Goal: Book appointment/travel/reservation

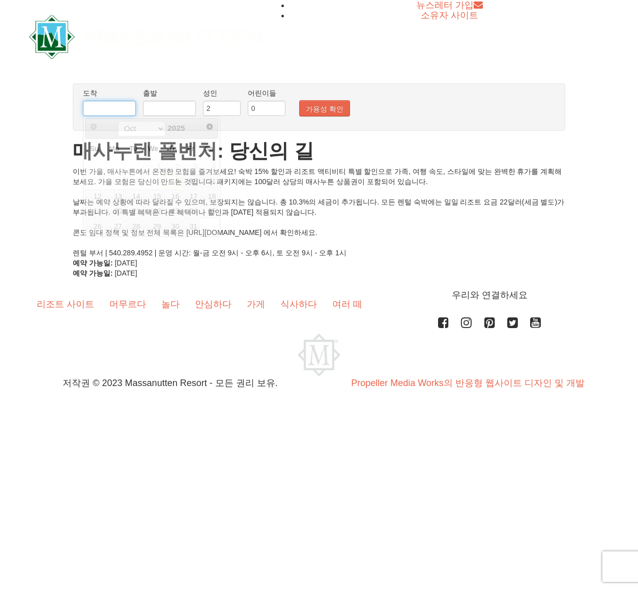
click at [95, 110] on input "text" at bounding box center [109, 108] width 53 height 15
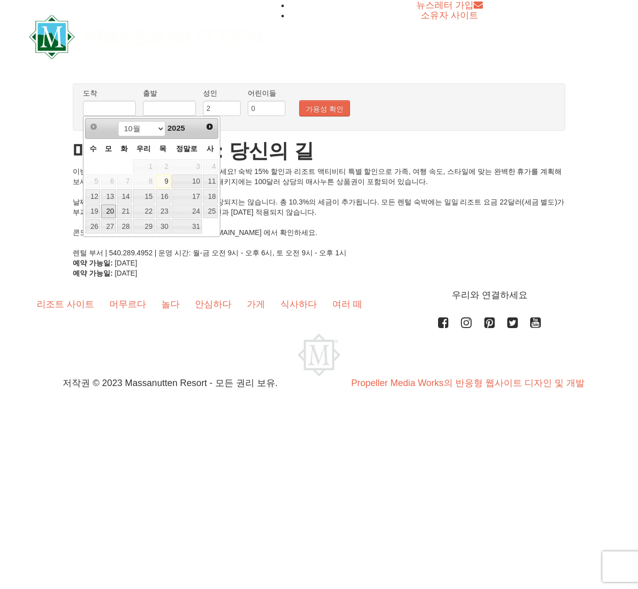
click at [112, 211] on font "20" at bounding box center [110, 211] width 8 height 8
type input "NaN/NaN/NaN"
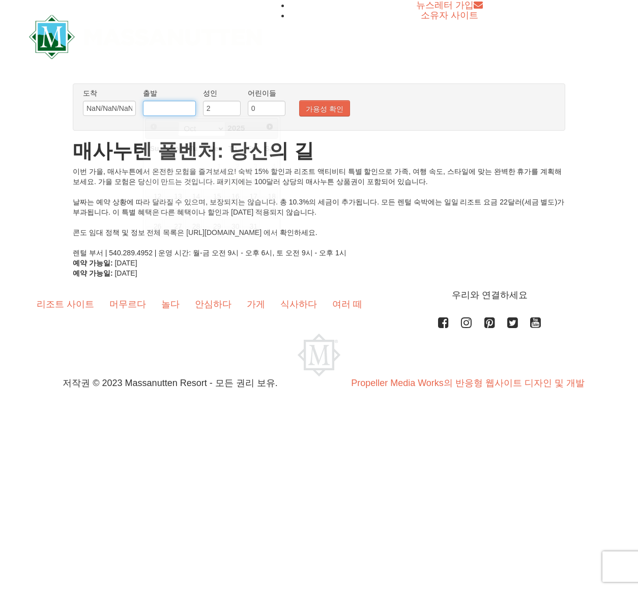
click at [176, 109] on input "text" at bounding box center [169, 108] width 53 height 15
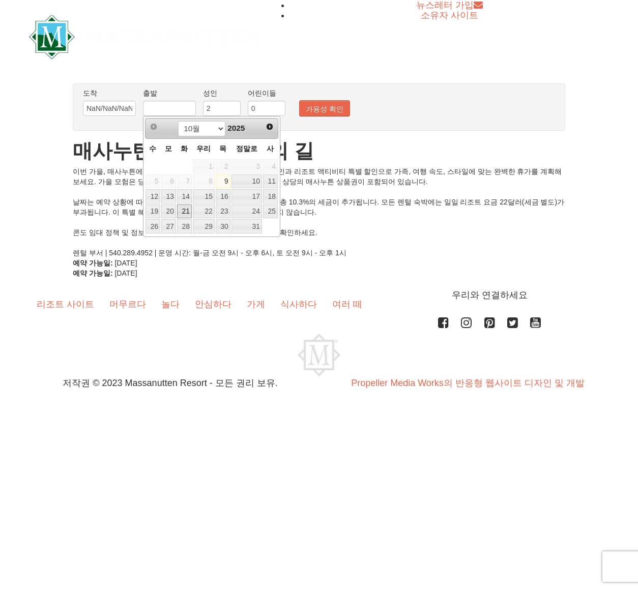
click at [189, 211] on font "21" at bounding box center [186, 211] width 8 height 8
type input "NaN/NaN/NaN"
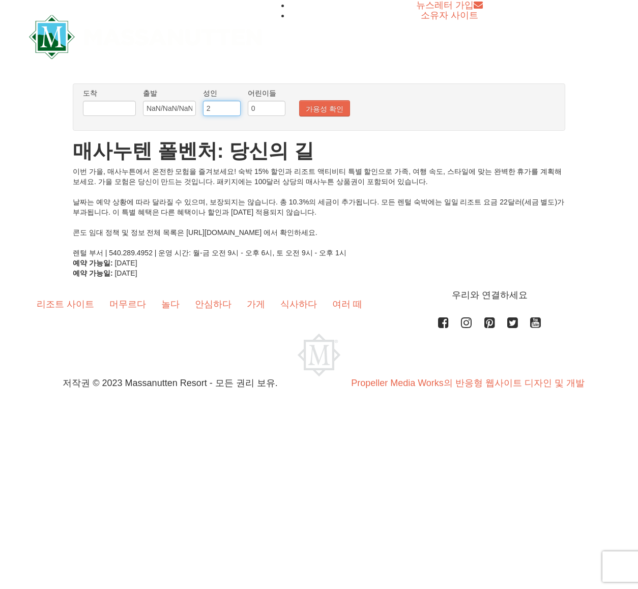
click at [228, 108] on input "2" at bounding box center [222, 108] width 38 height 15
click at [265, 106] on input "0" at bounding box center [267, 108] width 38 height 15
click at [280, 106] on input "1" at bounding box center [267, 108] width 38 height 15
type input "2"
click at [280, 106] on input "2" at bounding box center [267, 108] width 38 height 15
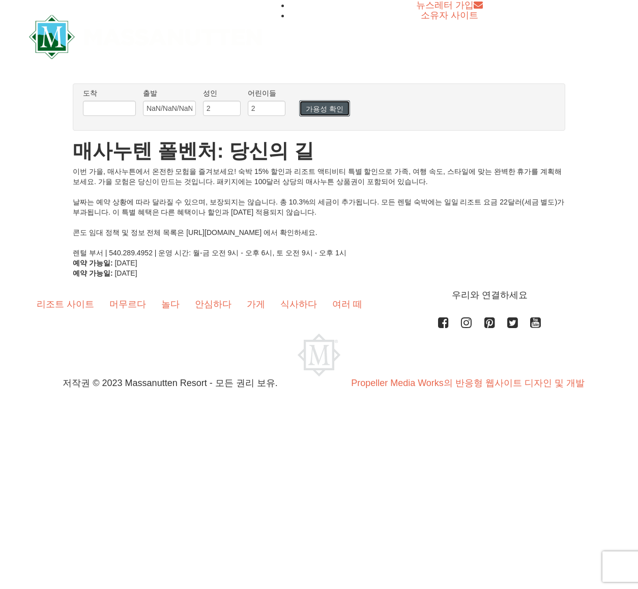
click at [315, 106] on font "가용성 확인" at bounding box center [325, 109] width 38 height 8
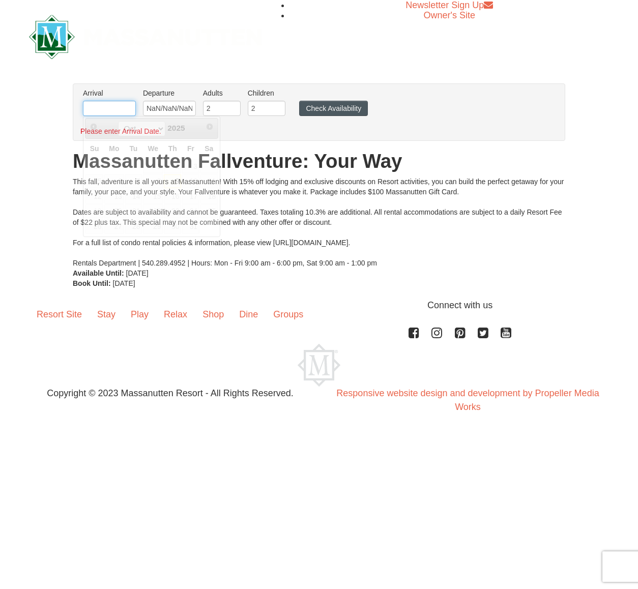
click at [126, 107] on input "text" at bounding box center [109, 108] width 53 height 15
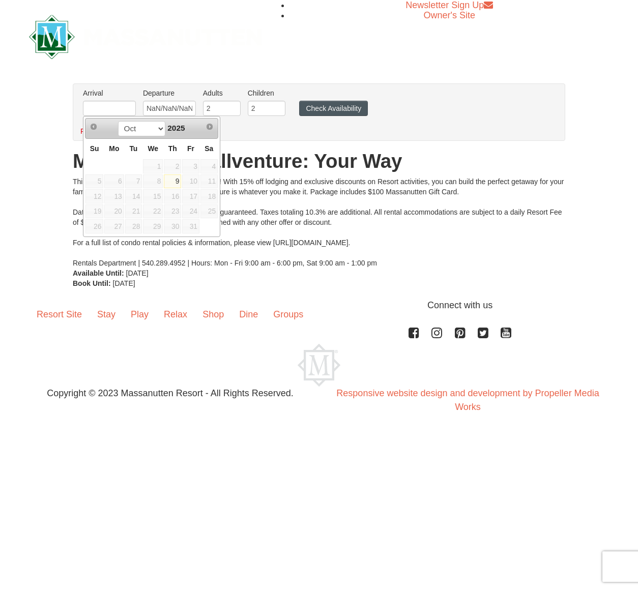
click at [185, 128] on span "2025" at bounding box center [175, 128] width 17 height 9
click at [211, 127] on span "Next" at bounding box center [210, 127] width 8 height 8
click at [208, 127] on span "Next" at bounding box center [210, 127] width 8 height 8
click at [173, 181] on link "9" at bounding box center [172, 182] width 17 height 14
type input "10/09/2025"
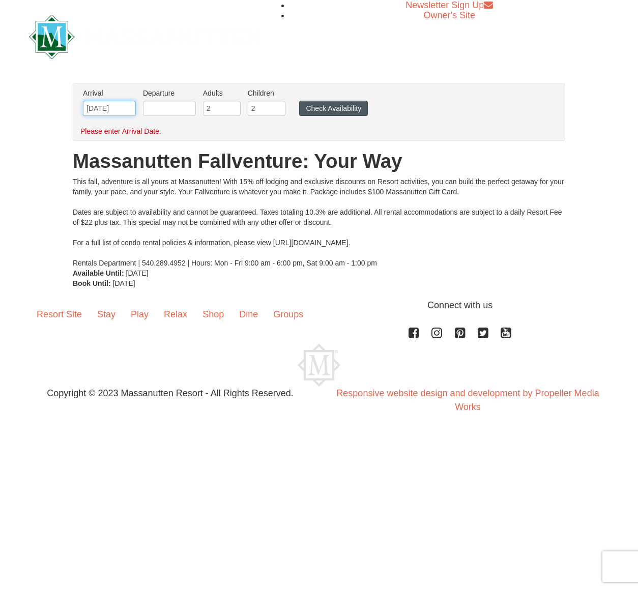
click at [122, 111] on input "10/09/2025" at bounding box center [109, 108] width 53 height 15
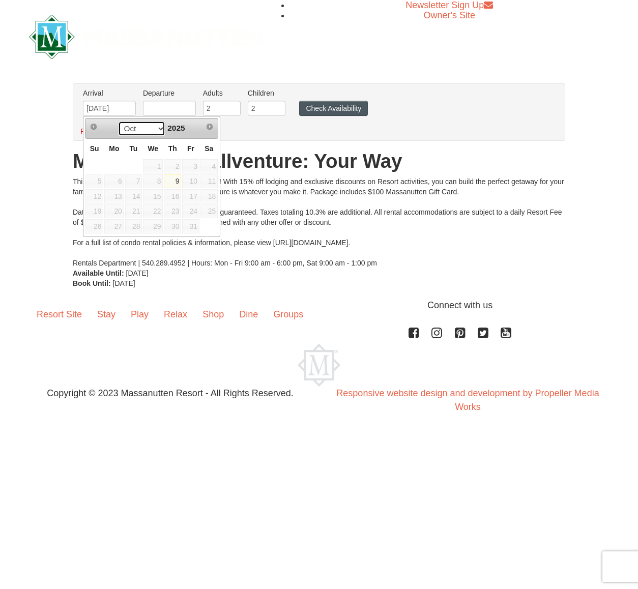
click at [156, 129] on select "Oct" at bounding box center [141, 128] width 47 height 15
click at [118, 121] on select "Oct" at bounding box center [141, 128] width 47 height 15
click at [246, 138] on div "Arrival Please format dates MM/DD/YYYY Please format dates MM/DD/YYYY 10/09/202…" at bounding box center [319, 111] width 492 height 57
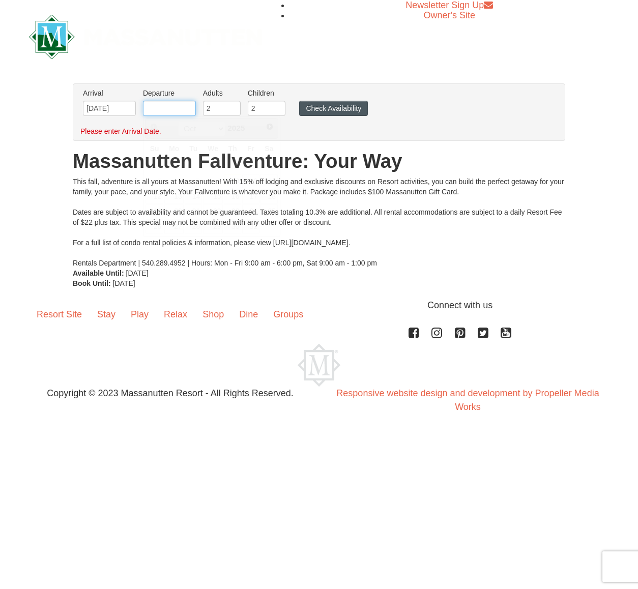
click at [154, 108] on input "text" at bounding box center [169, 108] width 53 height 15
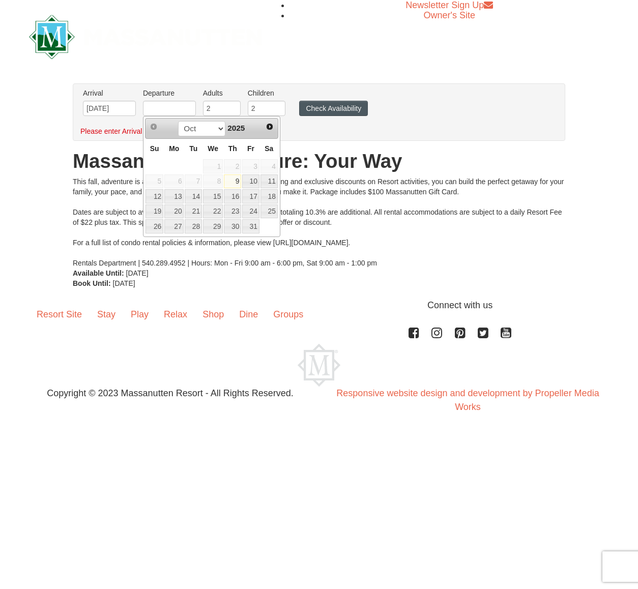
click at [231, 182] on link "9" at bounding box center [232, 182] width 17 height 14
type input "10/09/2025"
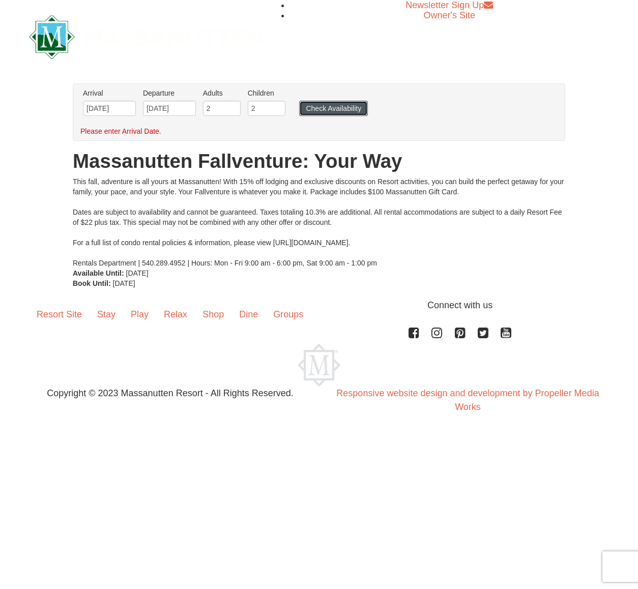
click at [314, 105] on button "Check Availability" at bounding box center [333, 108] width 69 height 15
click at [339, 108] on button "Check Availability" at bounding box center [333, 108] width 69 height 15
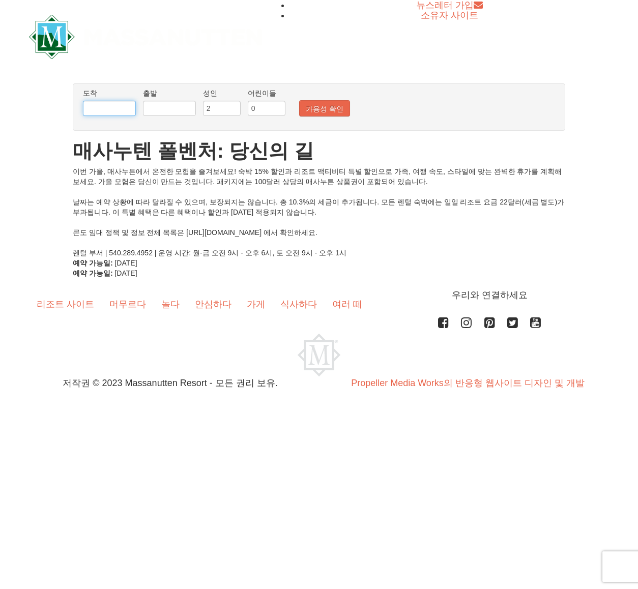
click at [118, 108] on input "text" at bounding box center [109, 108] width 53 height 15
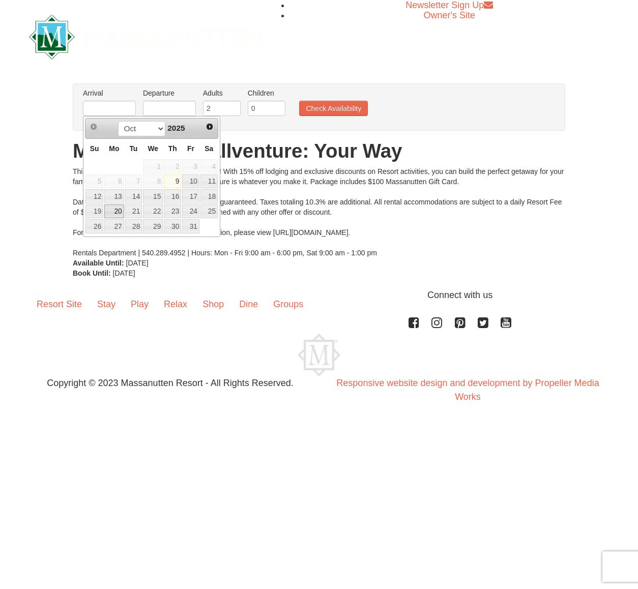
click at [114, 212] on link "20" at bounding box center [113, 212] width 19 height 14
type input "[DATE]"
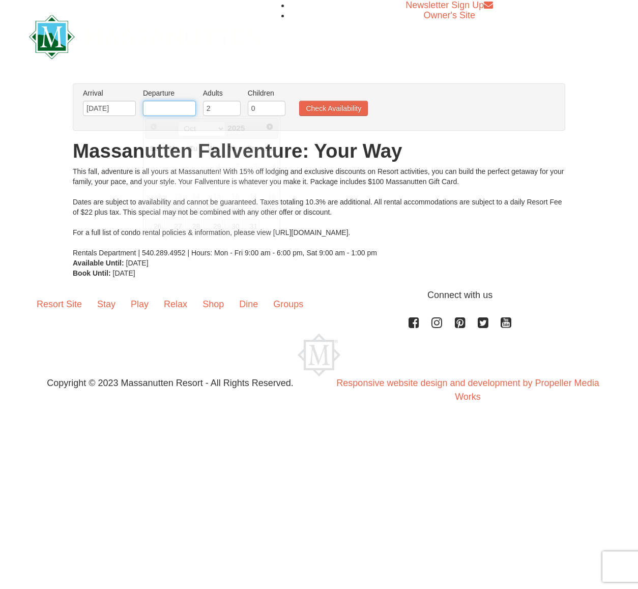
click at [195, 110] on input "text" at bounding box center [169, 108] width 53 height 15
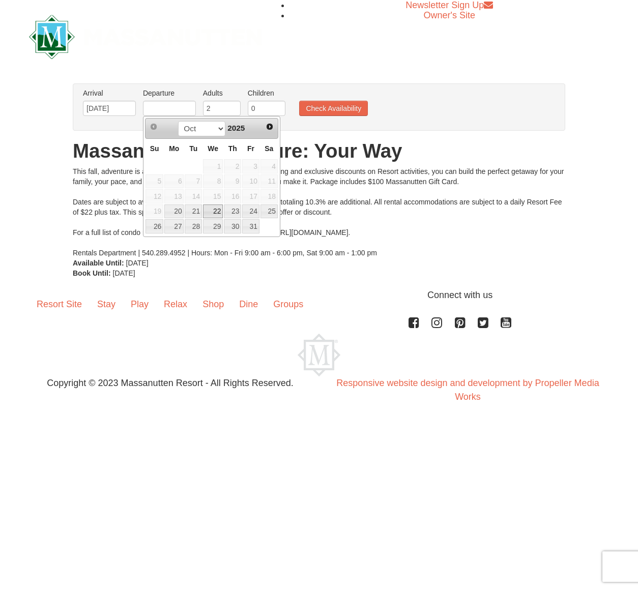
click at [209, 213] on link "22" at bounding box center [213, 212] width 20 height 14
type input "[DATE]"
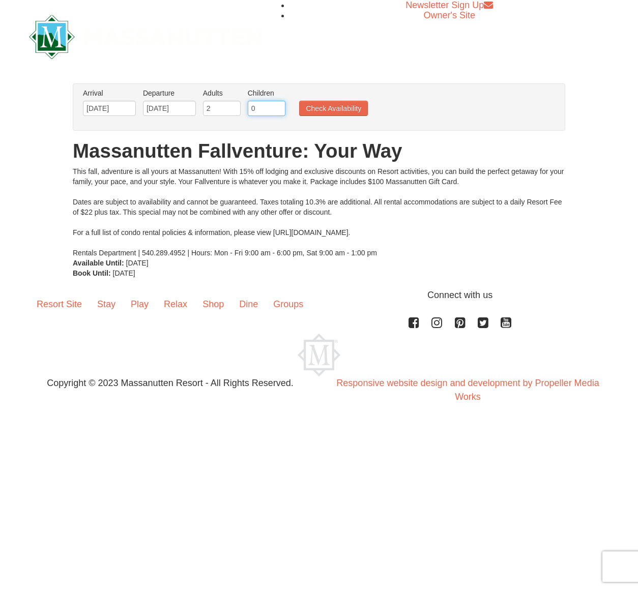
click at [268, 111] on input "0" at bounding box center [267, 108] width 38 height 15
click at [278, 107] on input "1" at bounding box center [267, 108] width 38 height 15
type input "2"
click at [278, 107] on input "2" at bounding box center [267, 108] width 38 height 15
click at [322, 106] on button "Check Availability" at bounding box center [333, 108] width 69 height 15
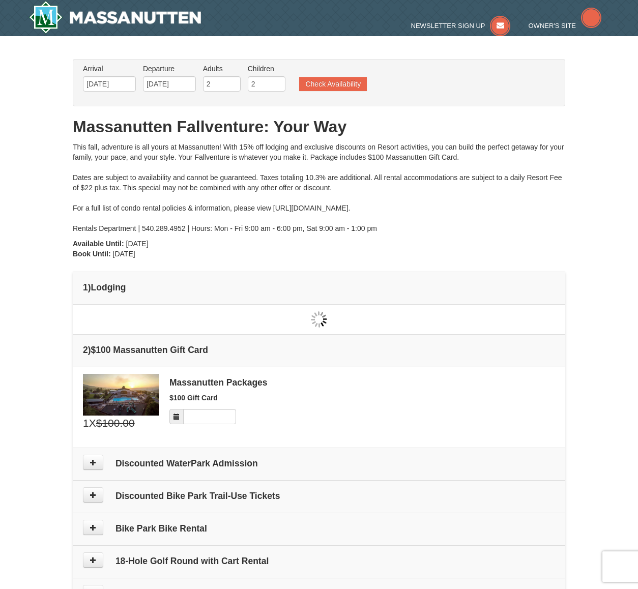
type input "10/20/2025"
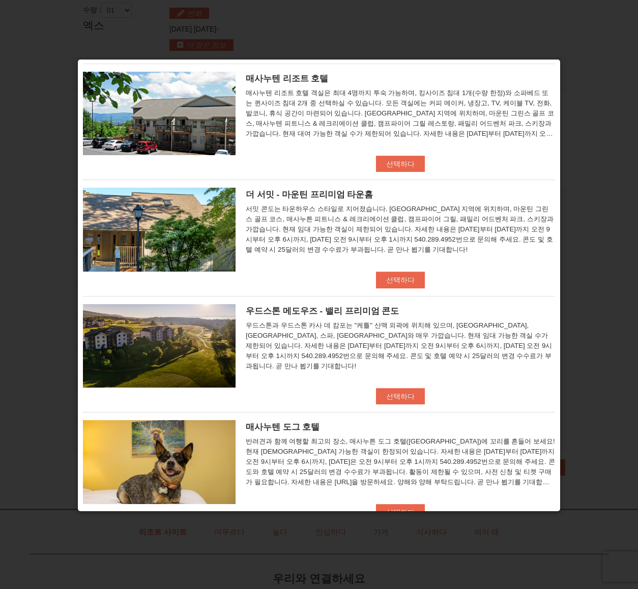
scroll to position [401, 0]
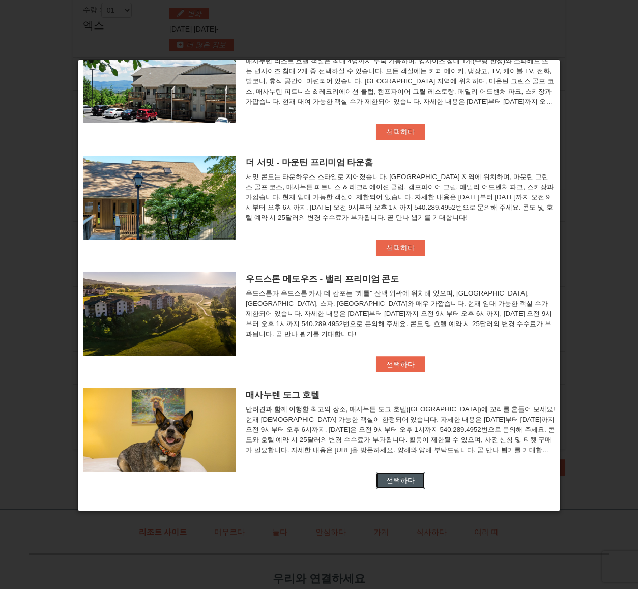
click at [396, 483] on font "선택하다" at bounding box center [400, 480] width 28 height 8
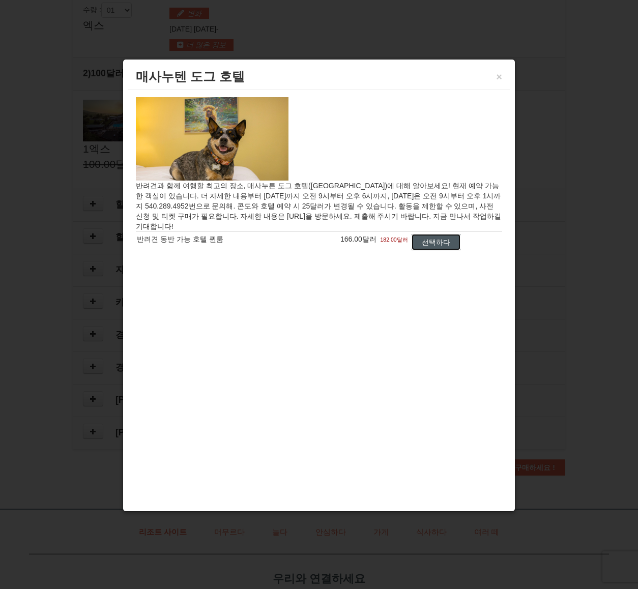
click at [438, 238] on font "선택하다" at bounding box center [436, 242] width 28 height 8
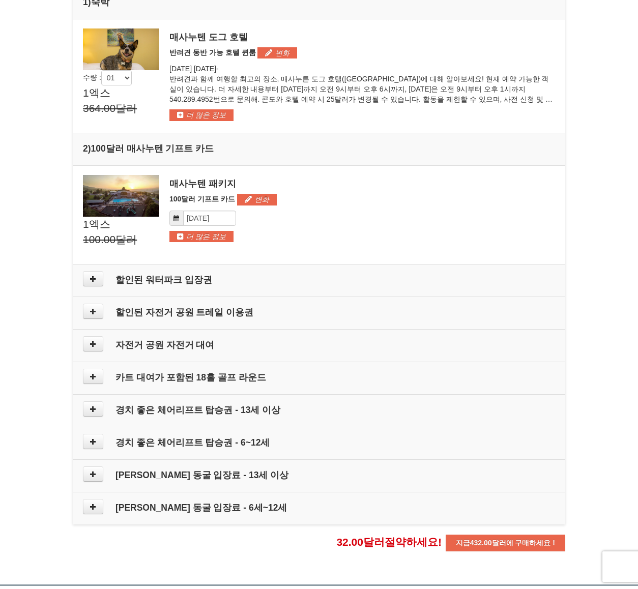
scroll to position [291, 0]
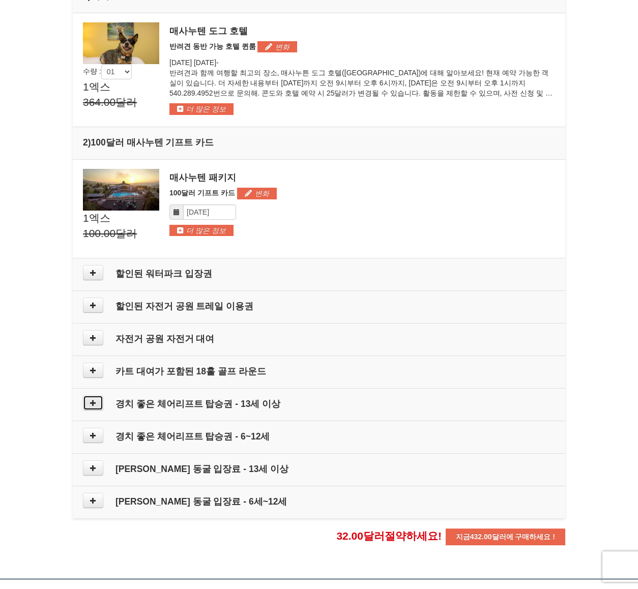
click at [93, 404] on icon at bounding box center [93, 402] width 7 height 7
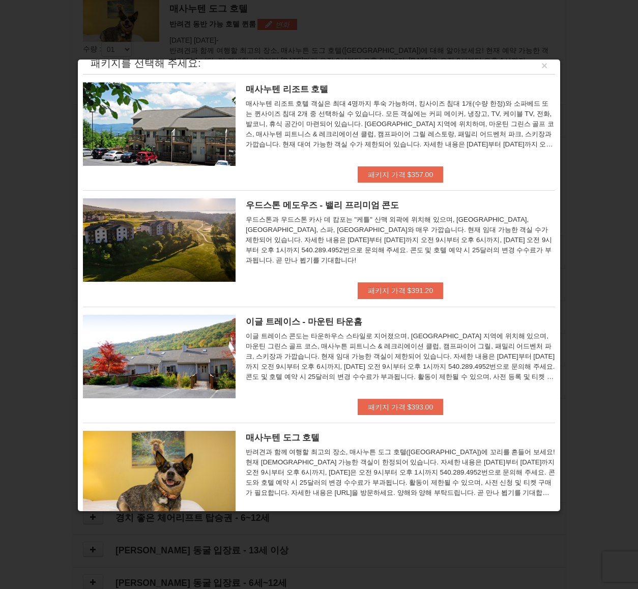
scroll to position [0, 0]
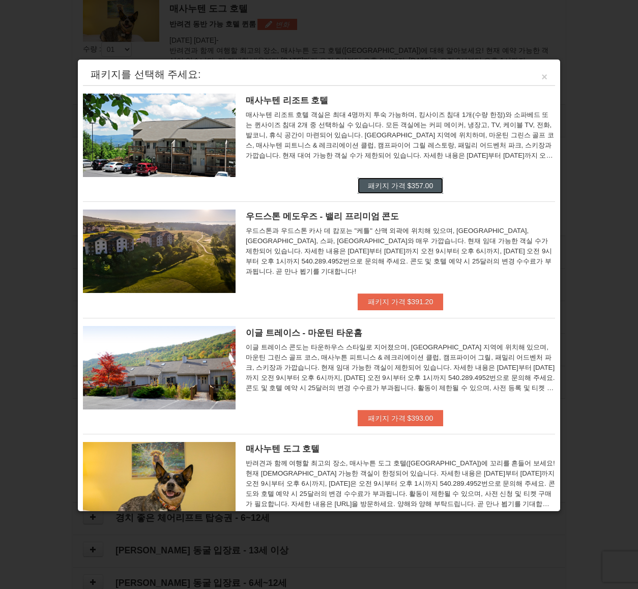
click at [381, 184] on font "패키지 가격 $357.00" at bounding box center [400, 186] width 65 height 8
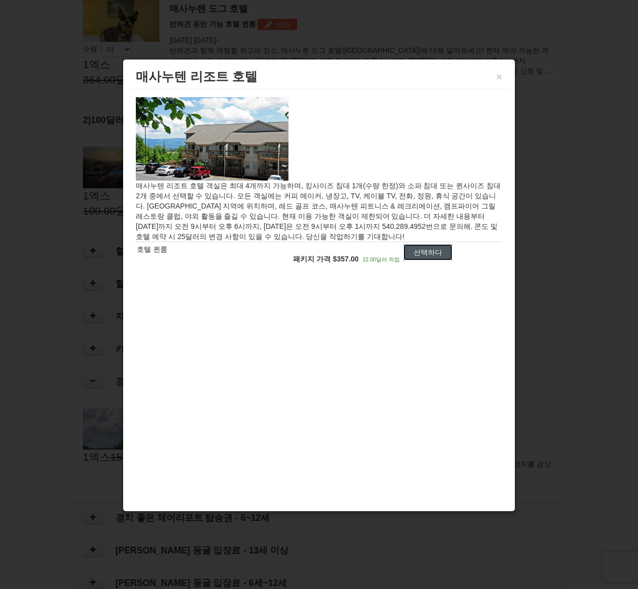
click at [427, 248] on font "선택하다" at bounding box center [428, 252] width 28 height 8
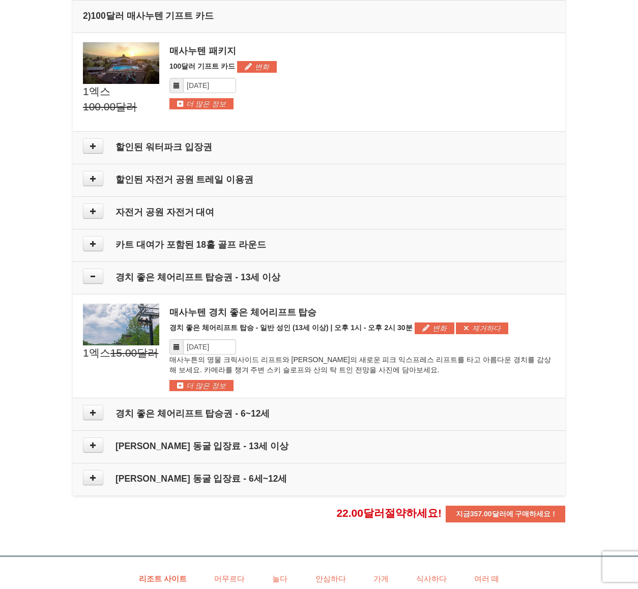
scroll to position [427, 0]
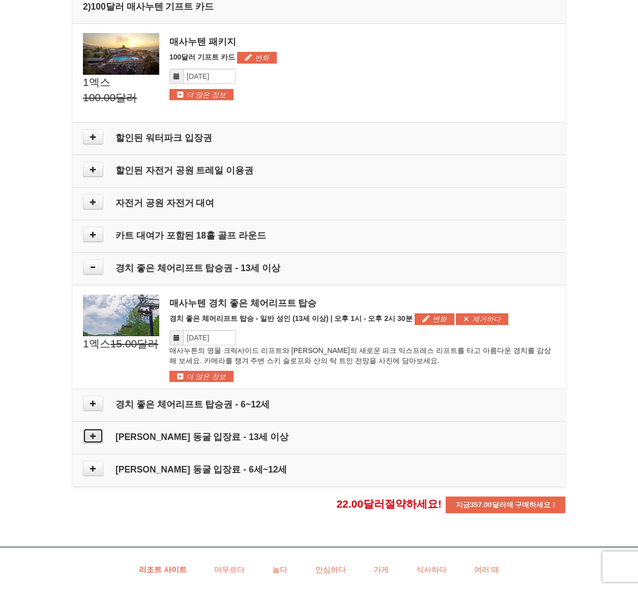
click at [98, 436] on button at bounding box center [93, 435] width 20 height 15
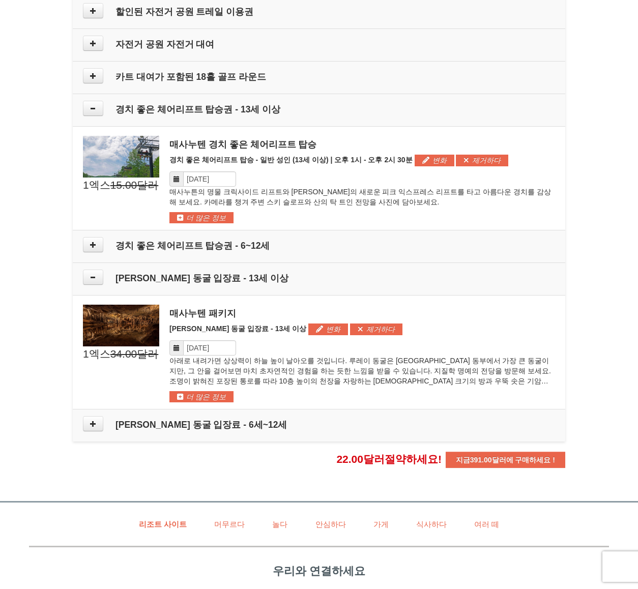
scroll to position [581, 0]
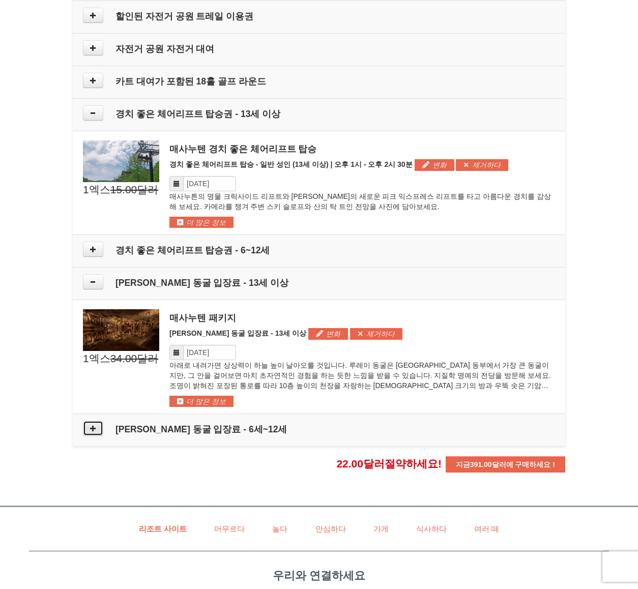
click at [90, 425] on icon at bounding box center [93, 428] width 7 height 7
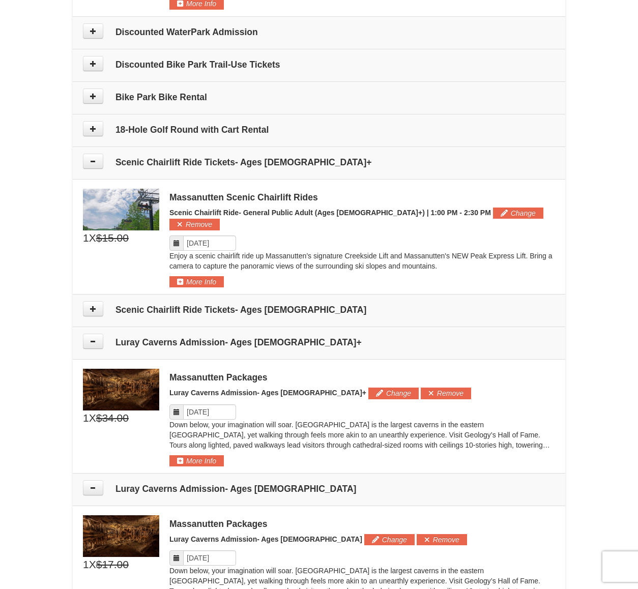
scroll to position [511, 0]
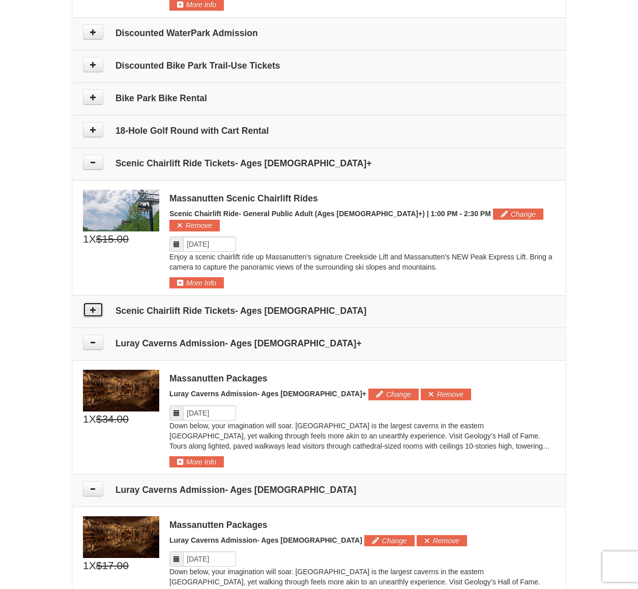
click at [95, 306] on icon at bounding box center [93, 309] width 7 height 7
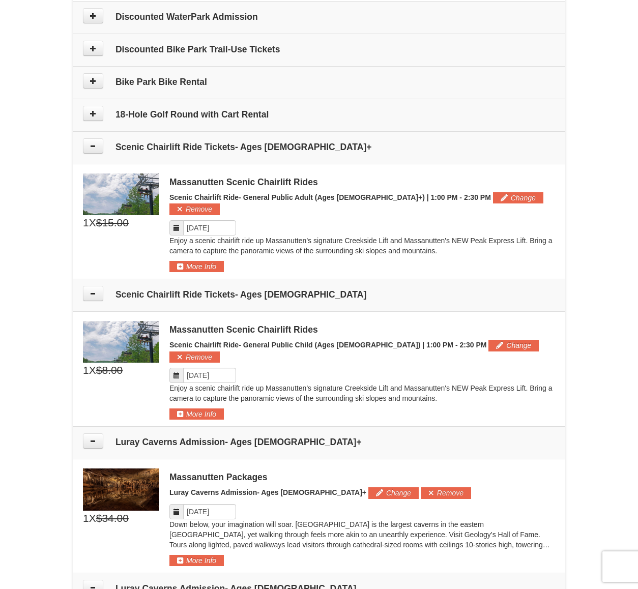
scroll to position [527, 0]
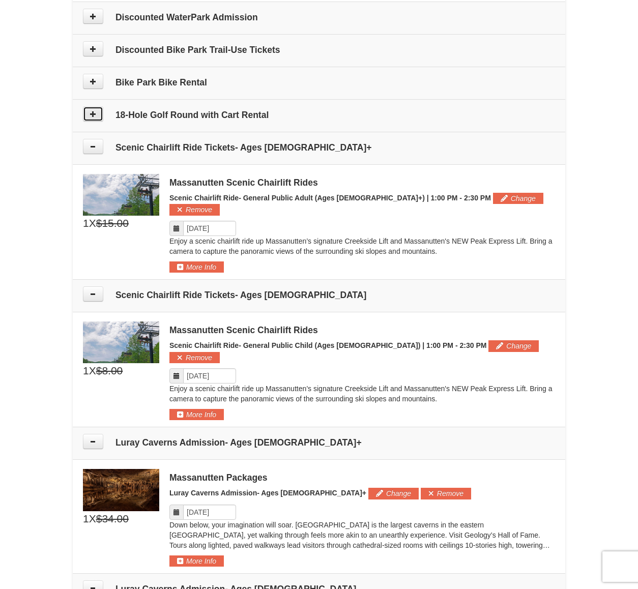
click at [92, 116] on icon at bounding box center [93, 113] width 7 height 7
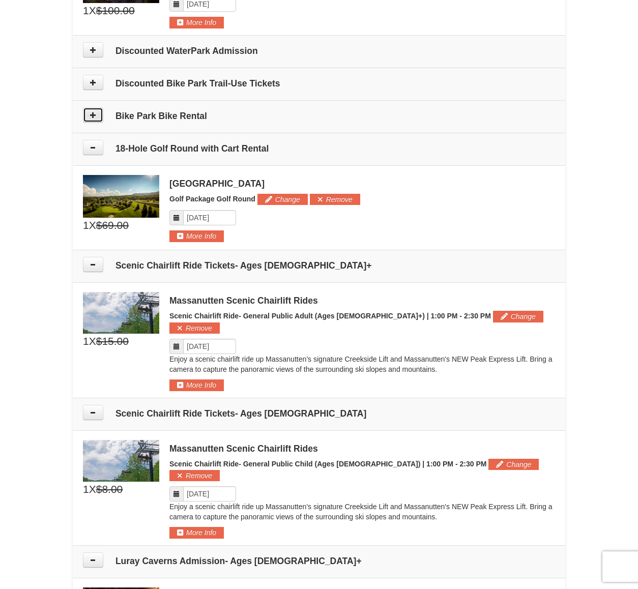
click at [93, 112] on icon at bounding box center [93, 114] width 7 height 7
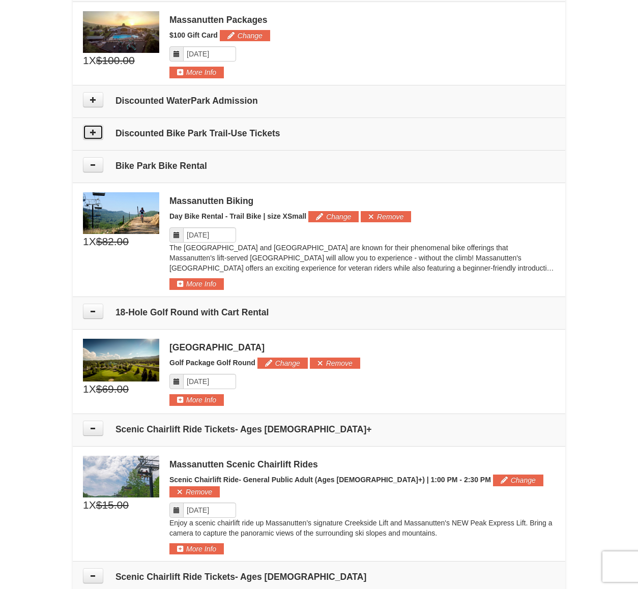
click at [93, 129] on icon at bounding box center [93, 132] width 7 height 7
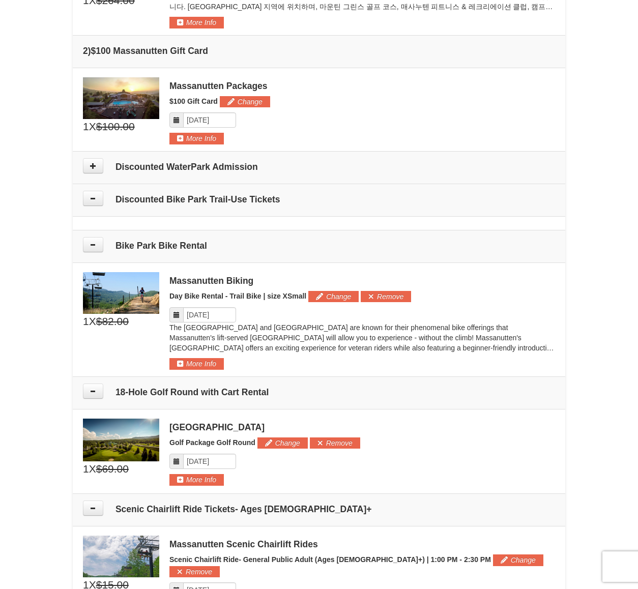
scroll to position [374, 0]
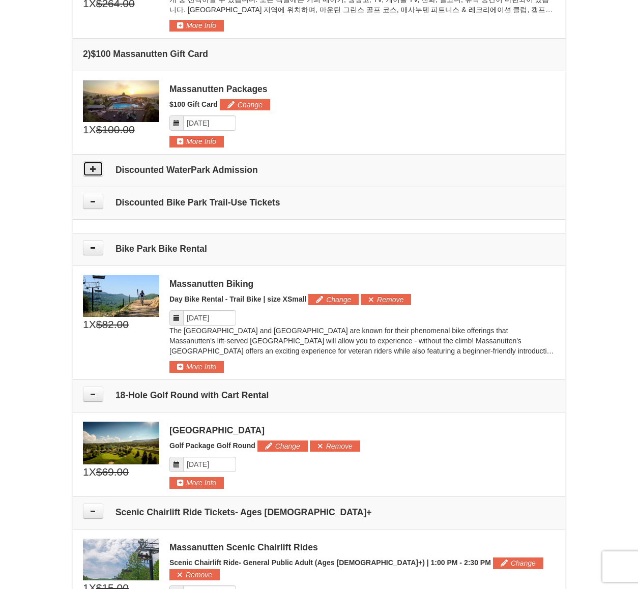
click at [86, 171] on button at bounding box center [93, 168] width 20 height 15
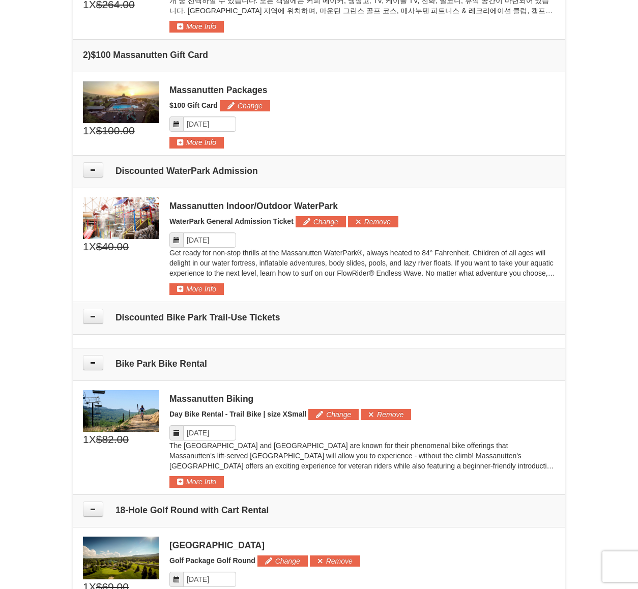
scroll to position [0, 0]
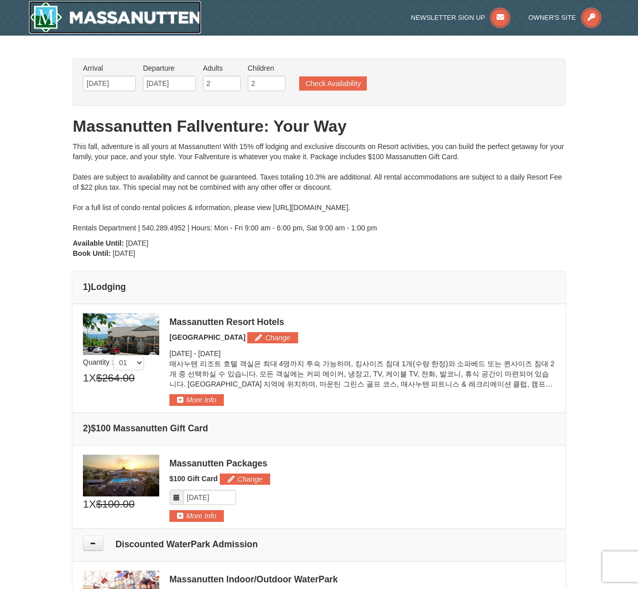
click at [85, 10] on img at bounding box center [115, 17] width 172 height 33
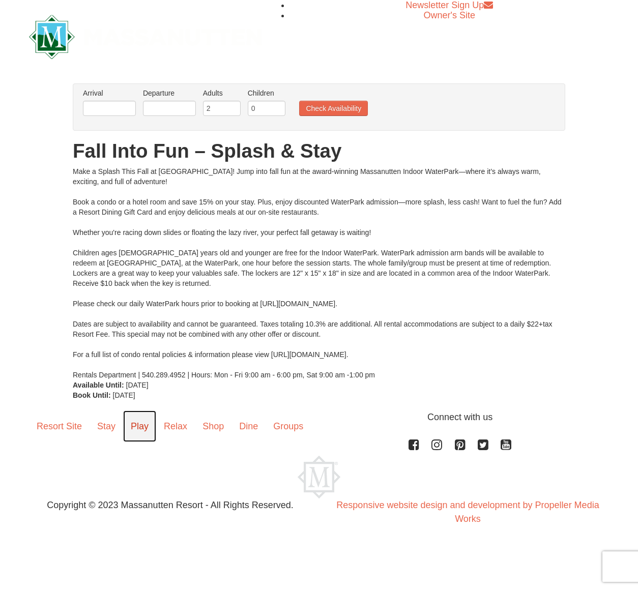
click at [136, 432] on link "Play" at bounding box center [139, 427] width 33 height 32
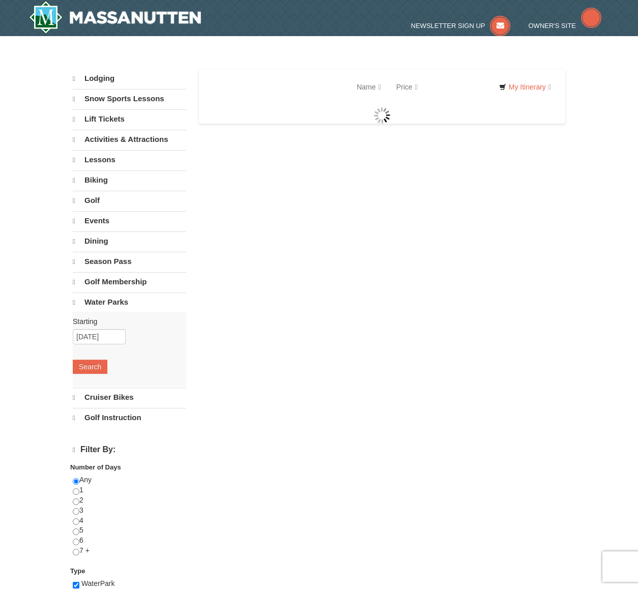
select select "10"
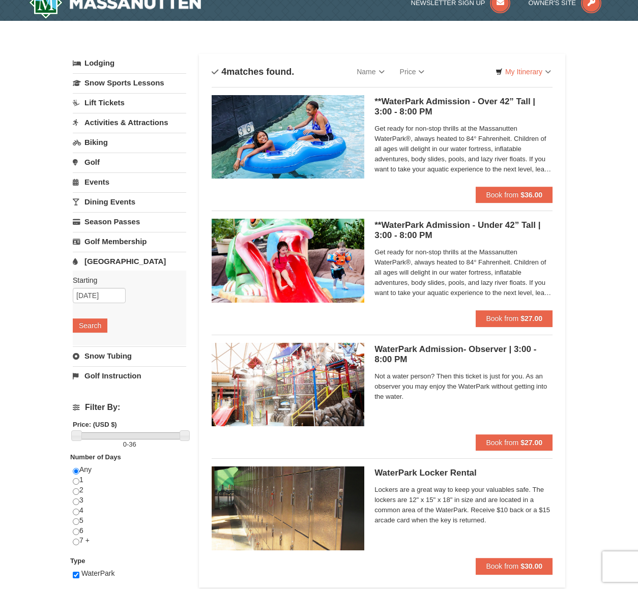
scroll to position [13, 0]
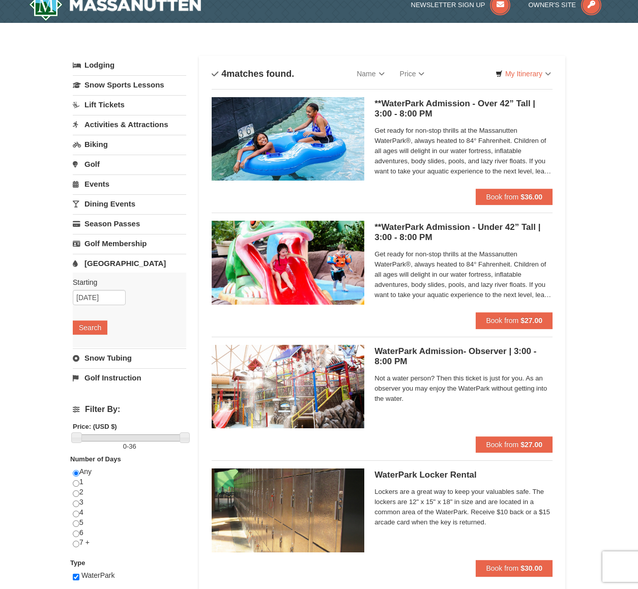
click at [250, 399] on img at bounding box center [288, 386] width 153 height 83
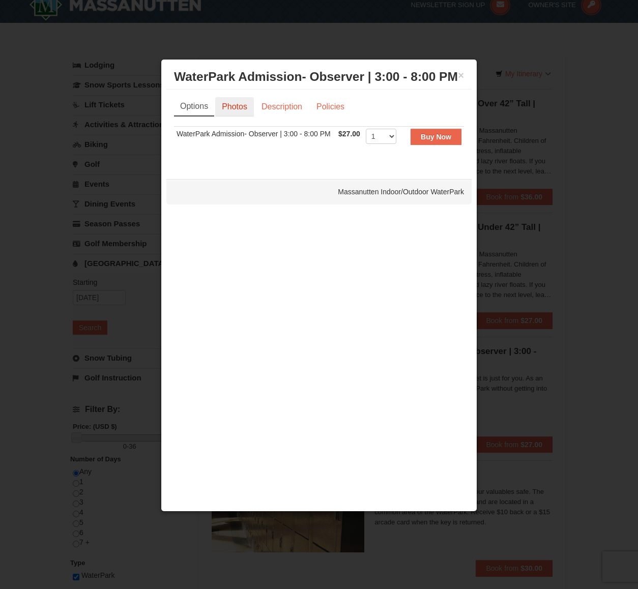
click at [229, 109] on link "Photos" at bounding box center [234, 106] width 39 height 19
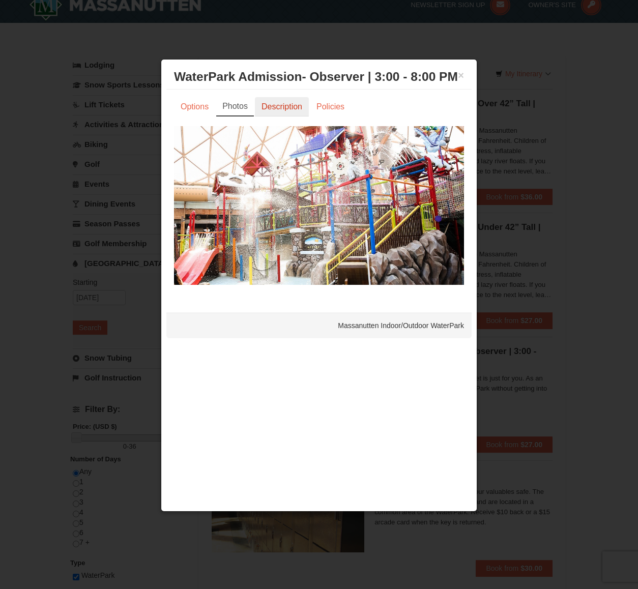
click at [275, 108] on link "Description" at bounding box center [282, 106] width 54 height 19
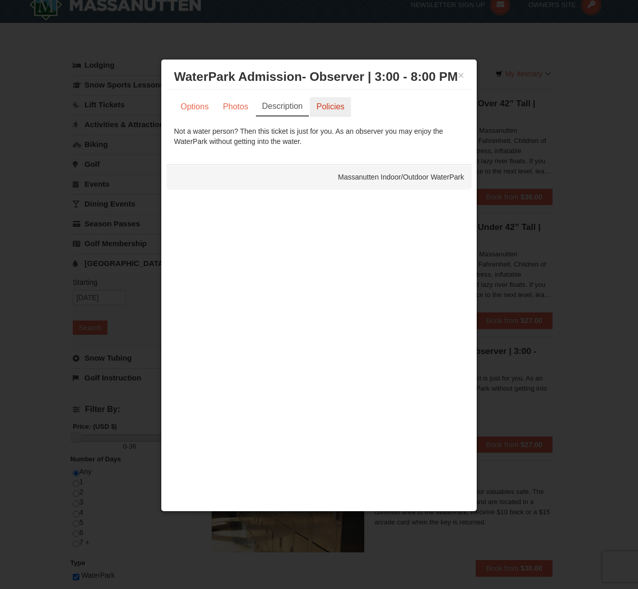
click at [318, 107] on link "Policies" at bounding box center [330, 106] width 41 height 19
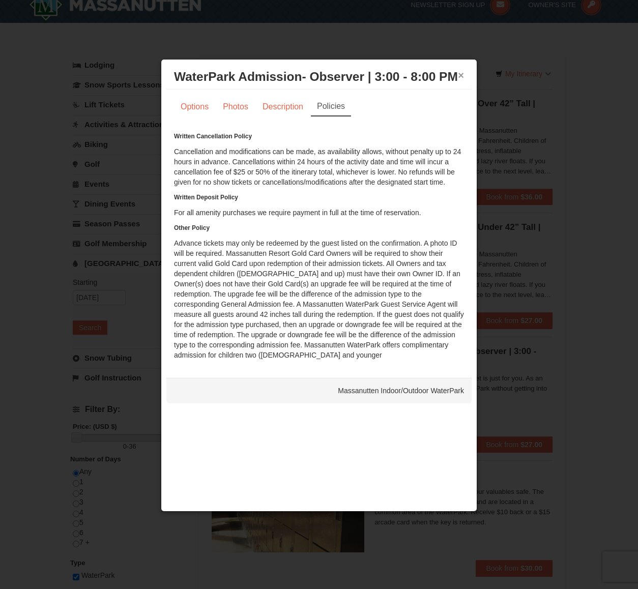
click at [460, 74] on button "×" at bounding box center [461, 75] width 6 height 10
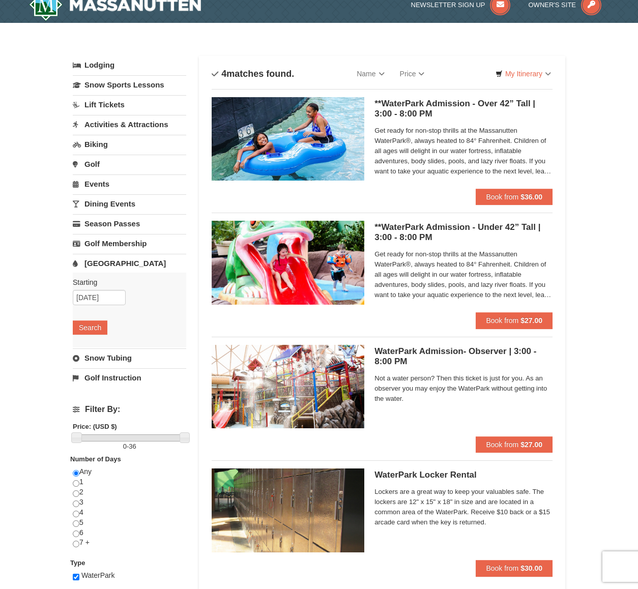
scroll to position [0, 0]
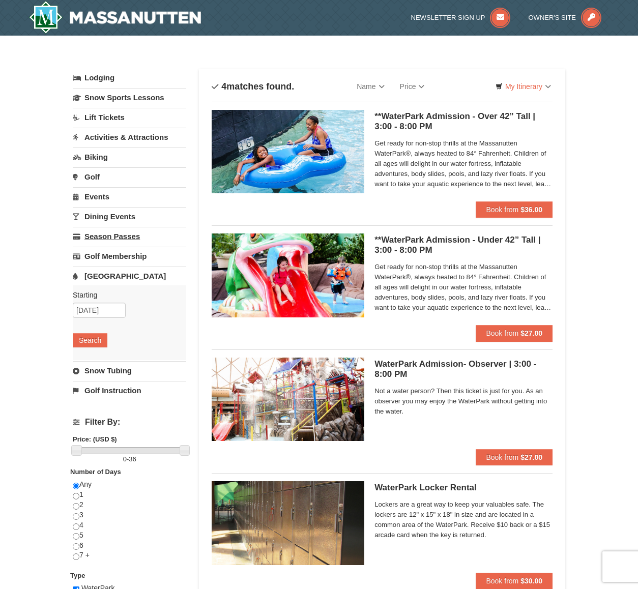
click at [113, 233] on link "Season Passes" at bounding box center [129, 236] width 113 height 19
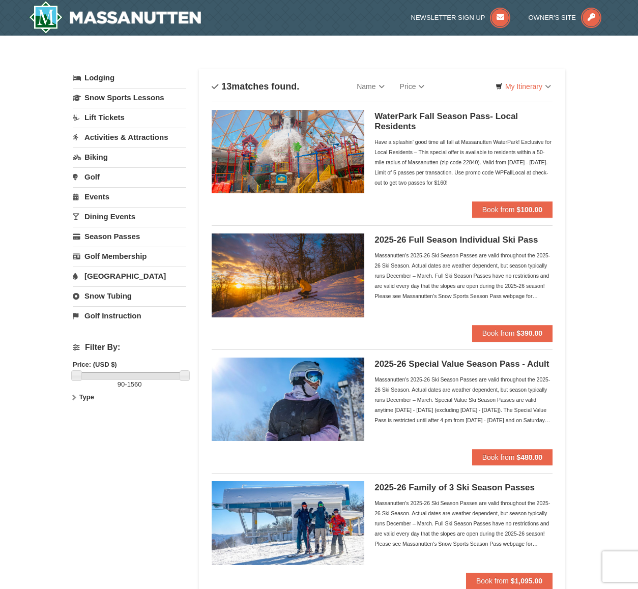
click at [110, 193] on link "Events" at bounding box center [129, 196] width 113 height 19
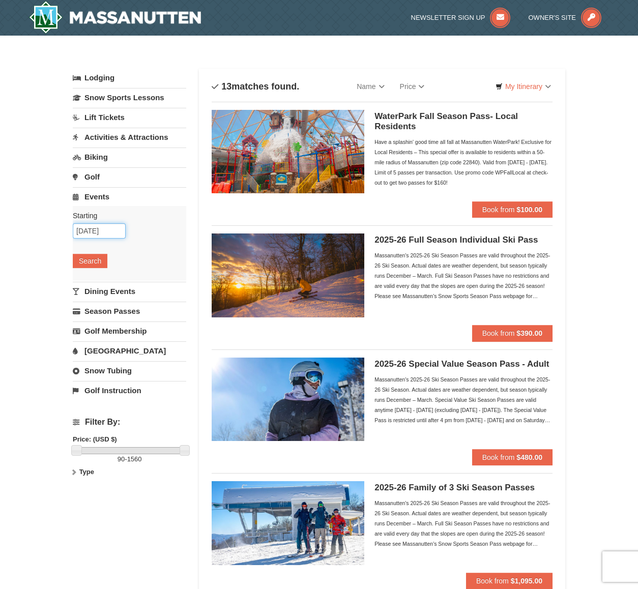
click at [89, 231] on input "10/09/2025" at bounding box center [99, 230] width 53 height 15
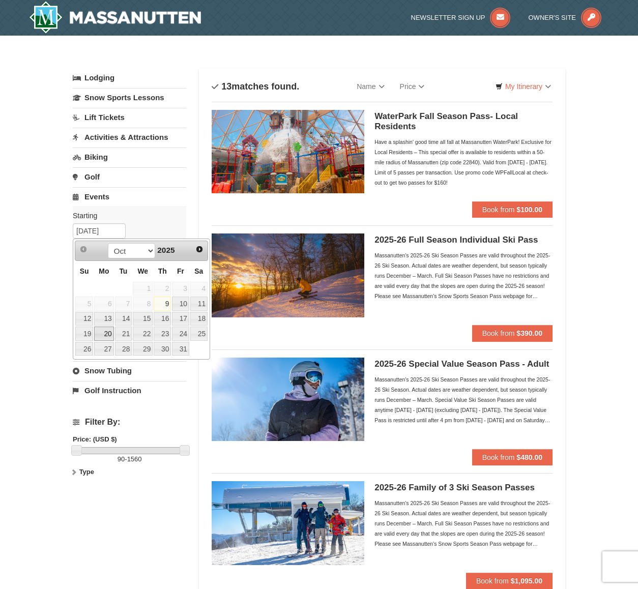
click at [106, 333] on link "20" at bounding box center [103, 334] width 19 height 14
type input "10/20/2025"
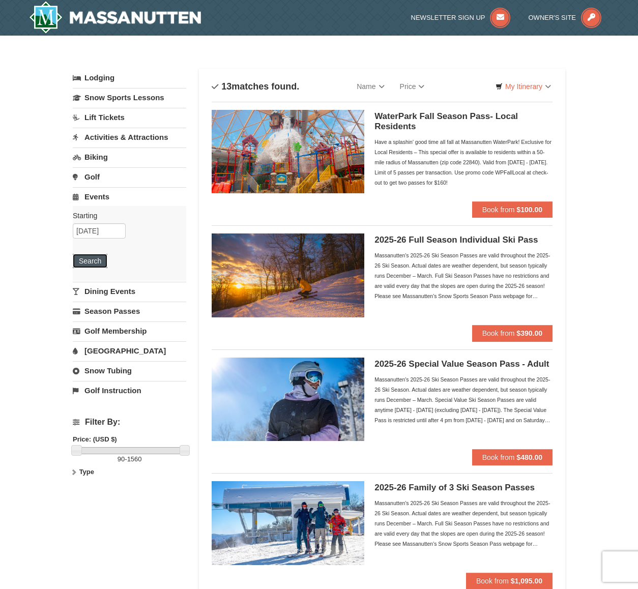
click at [95, 264] on button "Search" at bounding box center [90, 261] width 35 height 14
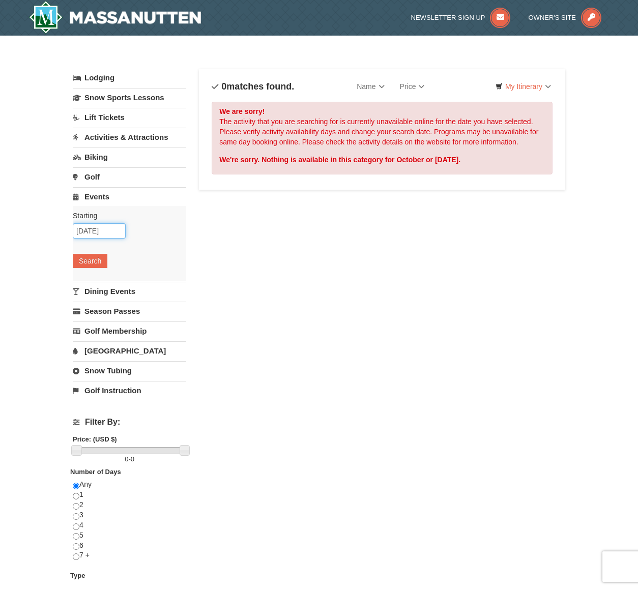
click at [94, 226] on input "10/20/2025" at bounding box center [99, 230] width 53 height 15
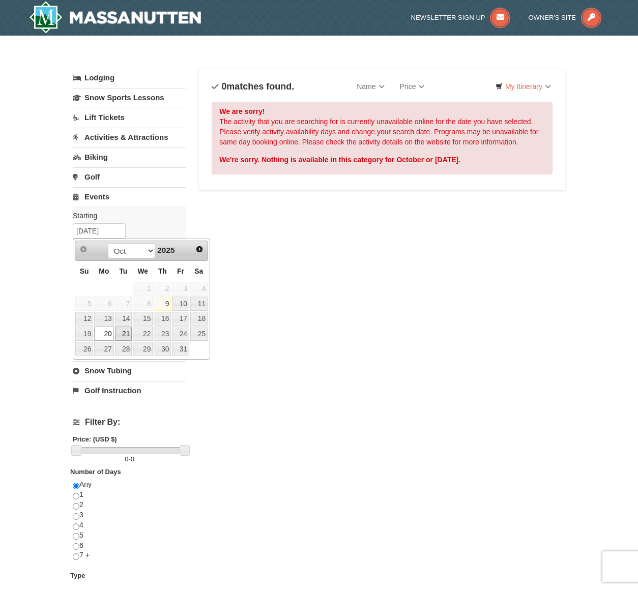
click at [125, 332] on link "21" at bounding box center [123, 334] width 17 height 14
type input "10/21/2025"
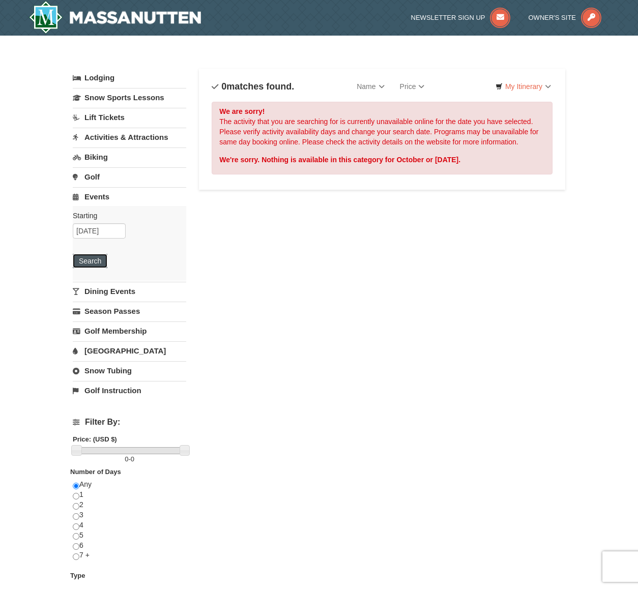
click at [97, 258] on button "Search" at bounding box center [90, 261] width 35 height 14
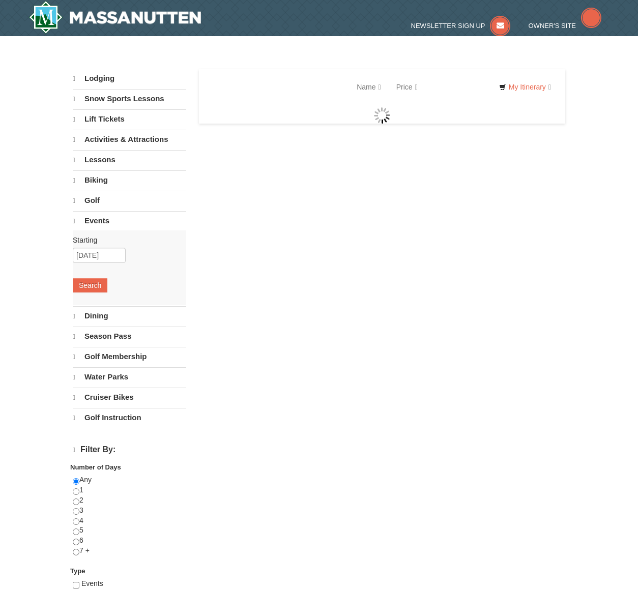
select select "10"
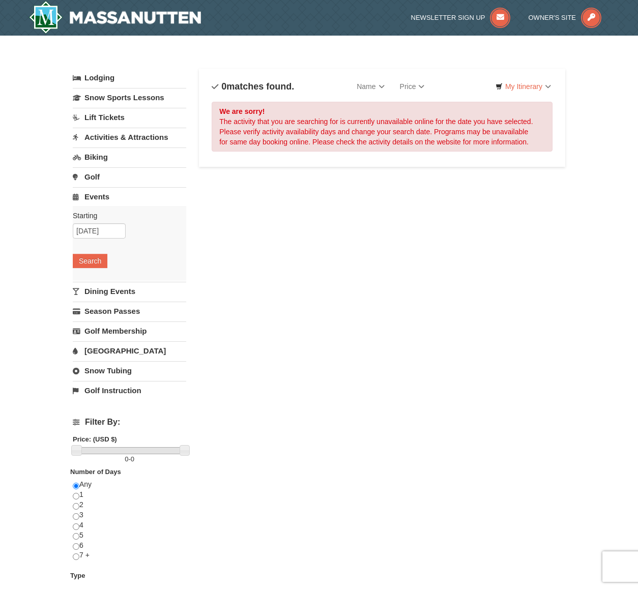
click at [94, 156] on link "Biking" at bounding box center [129, 157] width 113 height 19
click at [114, 139] on link "Activities & Attractions" at bounding box center [129, 137] width 113 height 19
click at [98, 177] on input "[DATE]" at bounding box center [99, 171] width 53 height 15
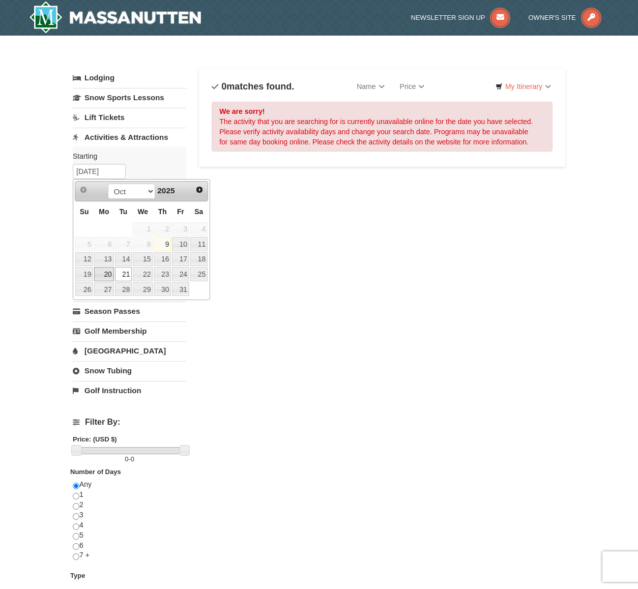
click at [106, 273] on link "20" at bounding box center [103, 274] width 19 height 14
type input "[DATE]"
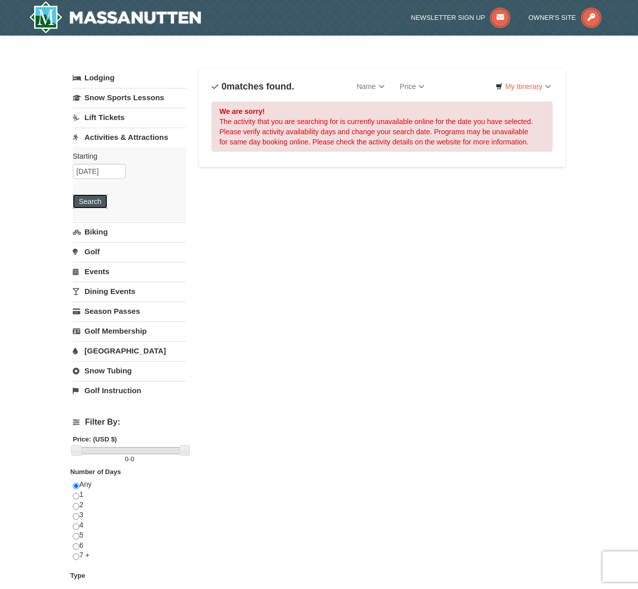
click at [93, 201] on button "Search" at bounding box center [90, 201] width 35 height 14
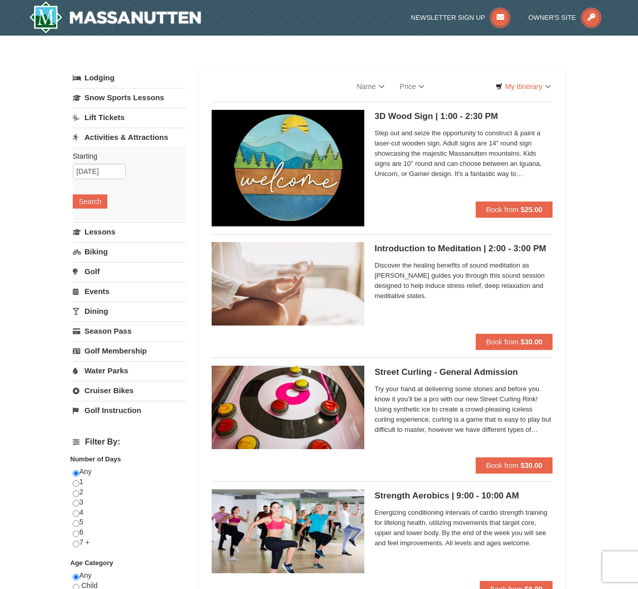
select select "10"
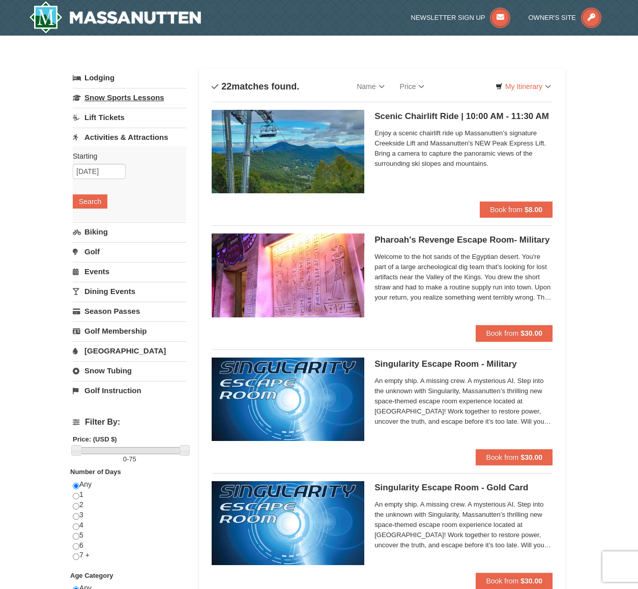
click at [123, 99] on link "Snow Sports Lessons" at bounding box center [129, 97] width 113 height 19
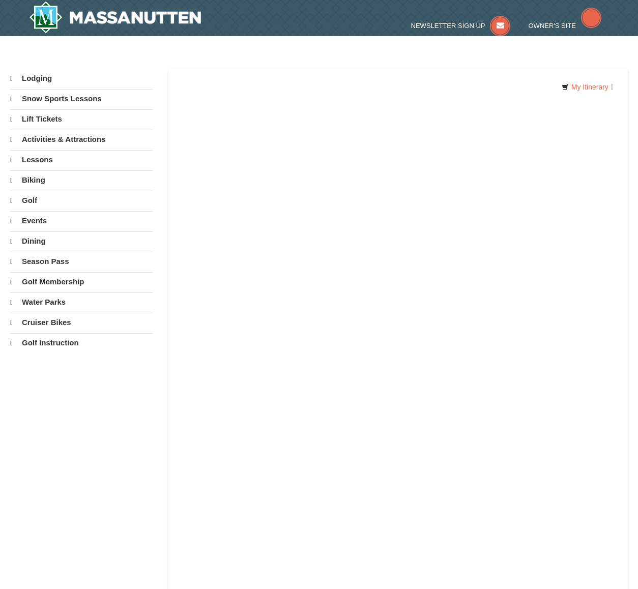
select select "10"
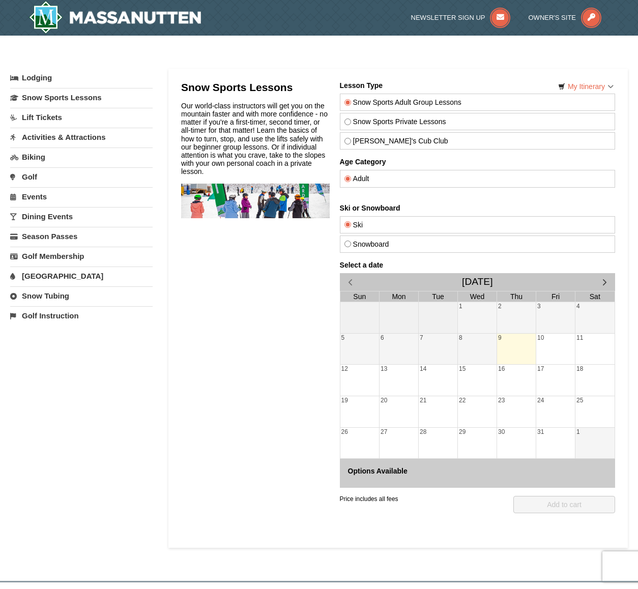
click at [50, 75] on link "Lodging" at bounding box center [81, 78] width 142 height 18
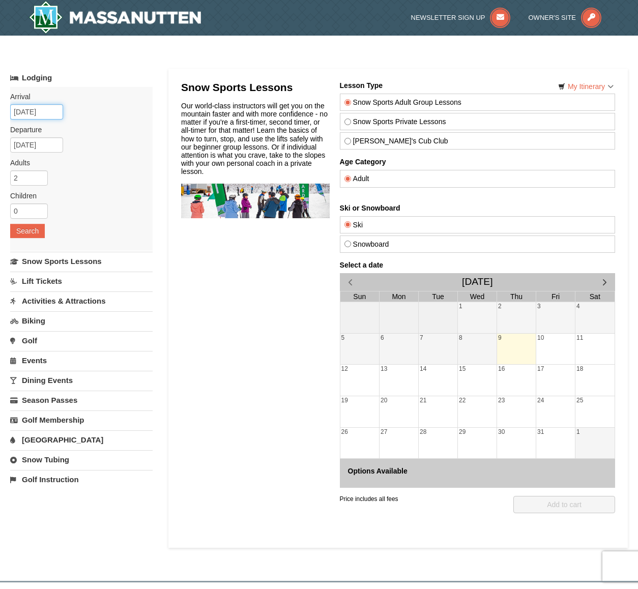
click at [54, 117] on input "10/09/2025" at bounding box center [36, 111] width 53 height 15
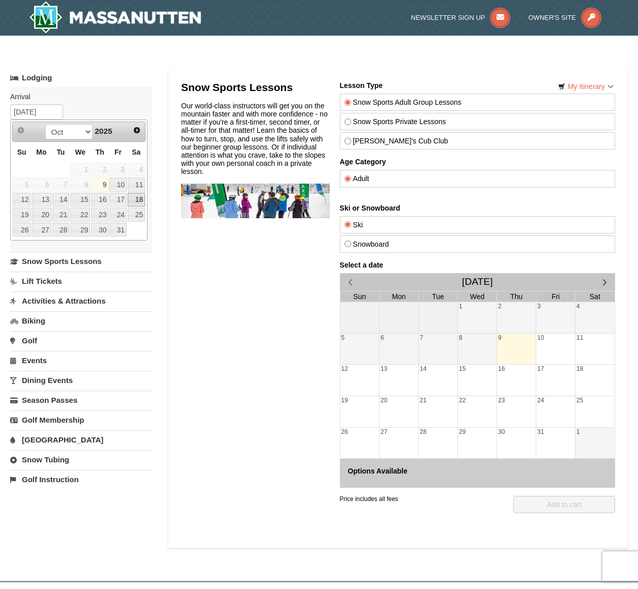
click at [138, 198] on link "18" at bounding box center [136, 200] width 17 height 14
type input "[DATE]"
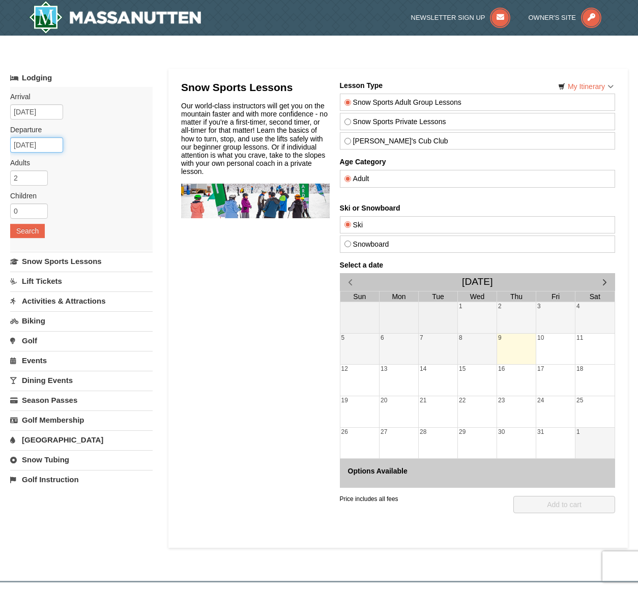
click at [42, 146] on input "10/19/2025" at bounding box center [36, 144] width 53 height 15
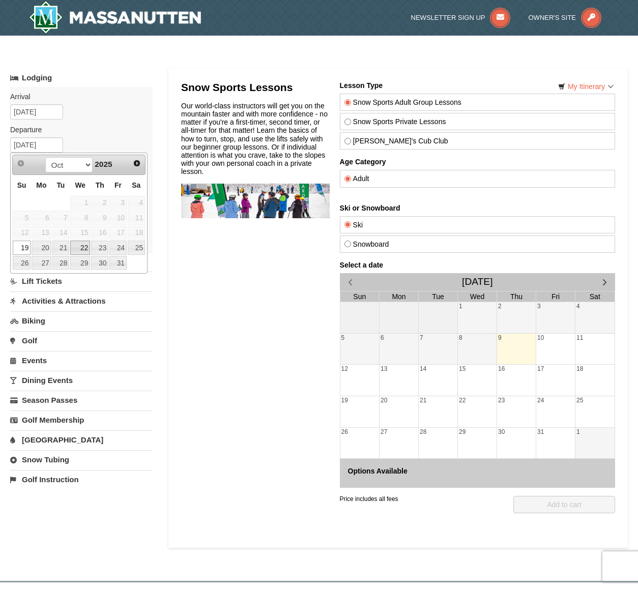
click at [83, 250] on link "22" at bounding box center [80, 248] width 20 height 14
type input "[DATE]"
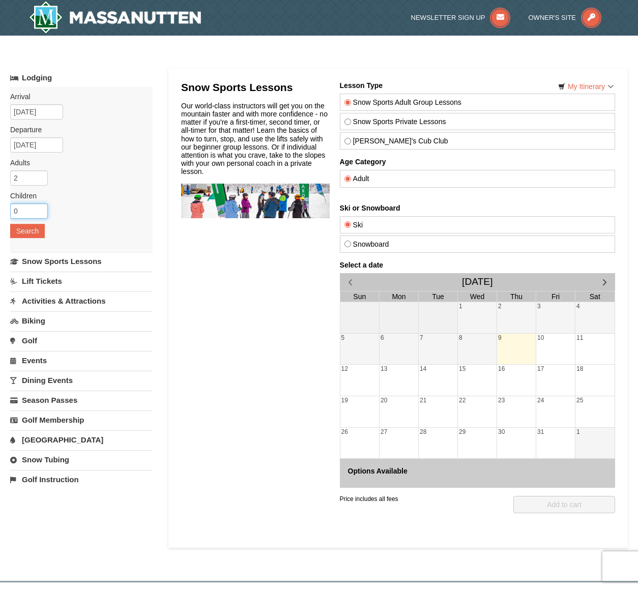
click at [32, 215] on input "0" at bounding box center [29, 211] width 38 height 15
click at [42, 209] on input "1" at bounding box center [29, 211] width 38 height 15
type input "2"
click at [42, 209] on input "2" at bounding box center [29, 211] width 38 height 15
click at [37, 227] on button "Search" at bounding box center [27, 231] width 35 height 14
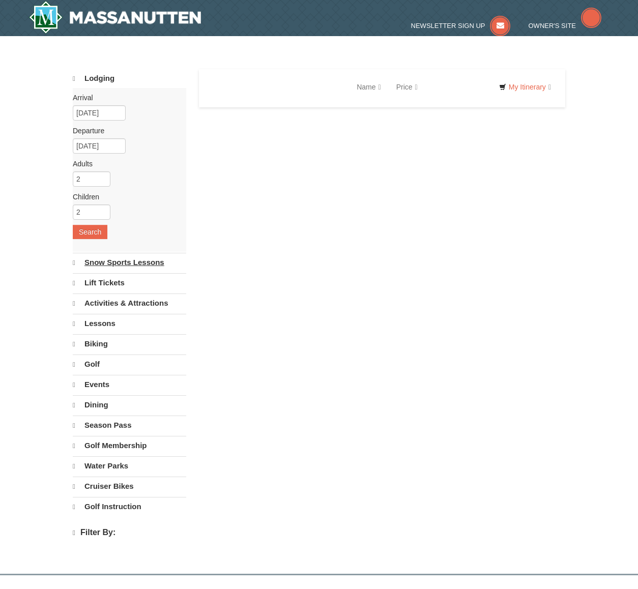
select select "10"
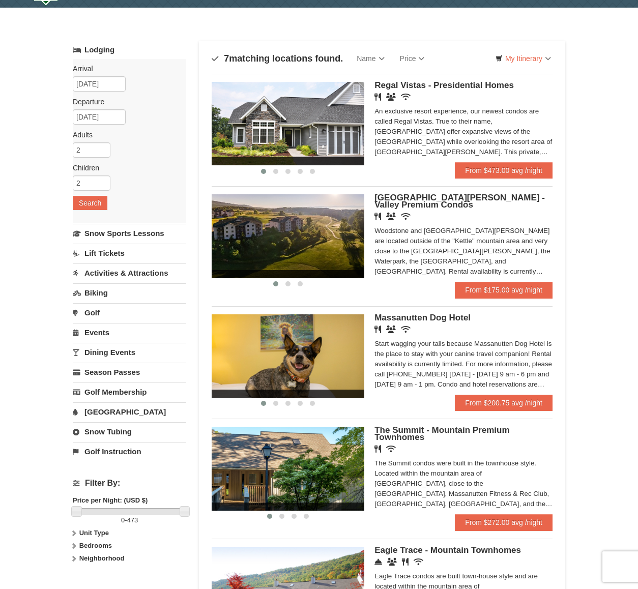
scroll to position [28, 0]
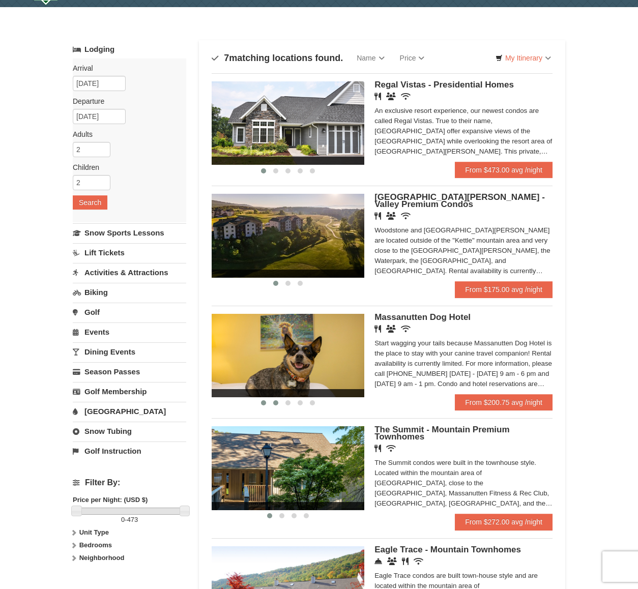
click at [276, 405] on span at bounding box center [275, 402] width 5 height 5
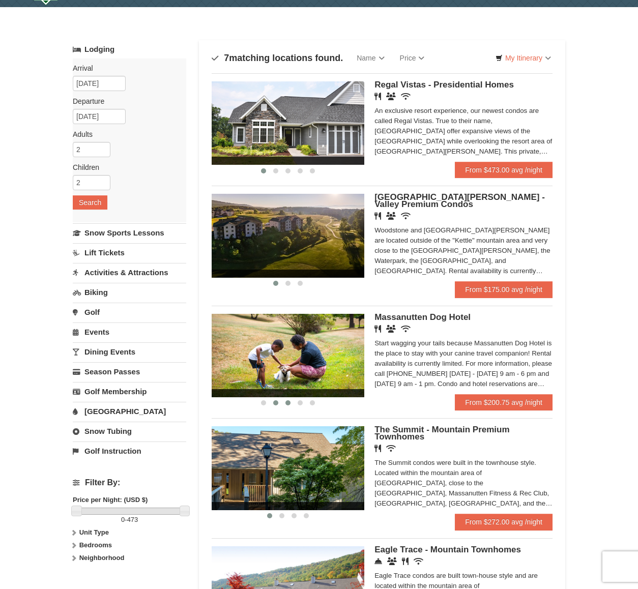
click at [289, 405] on span at bounding box center [287, 402] width 5 height 5
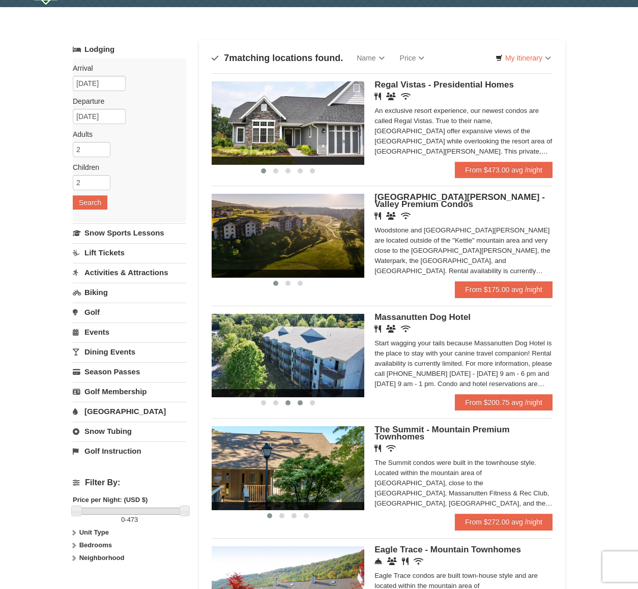
click at [300, 404] on span at bounding box center [300, 402] width 5 height 5
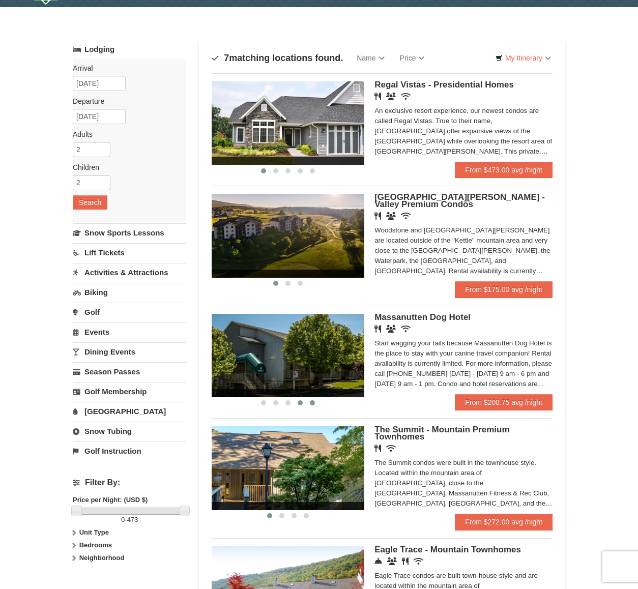
click at [316, 405] on button at bounding box center [312, 403] width 12 height 10
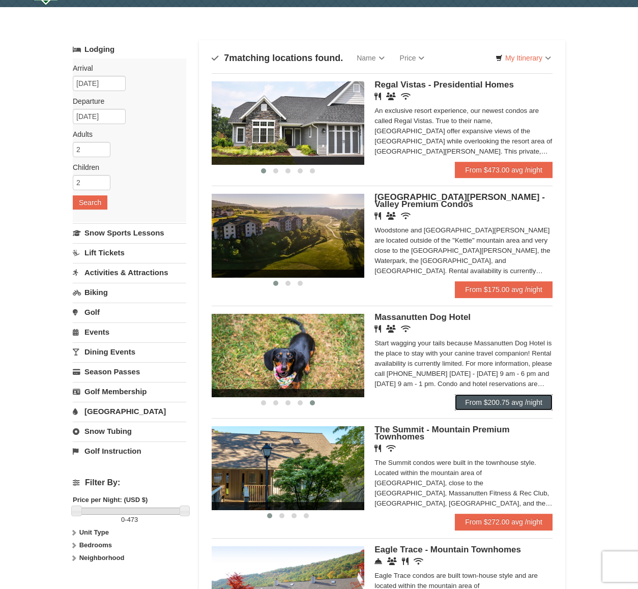
click at [495, 411] on link "From $200.75 avg /night" at bounding box center [504, 402] width 98 height 16
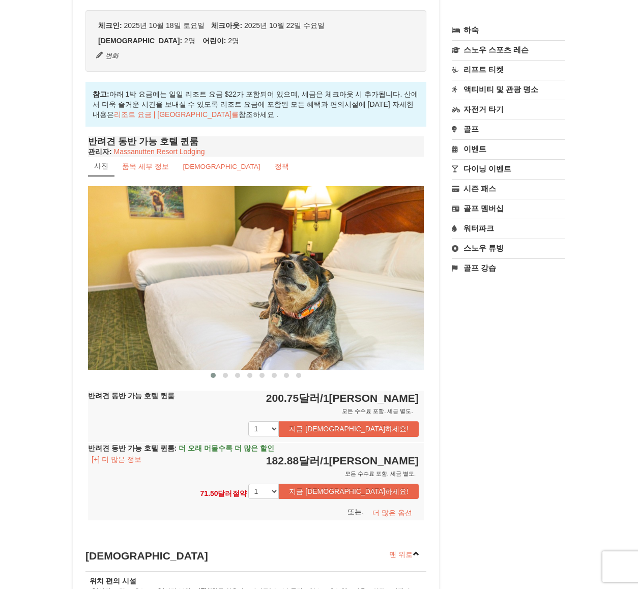
scroll to position [251, 0]
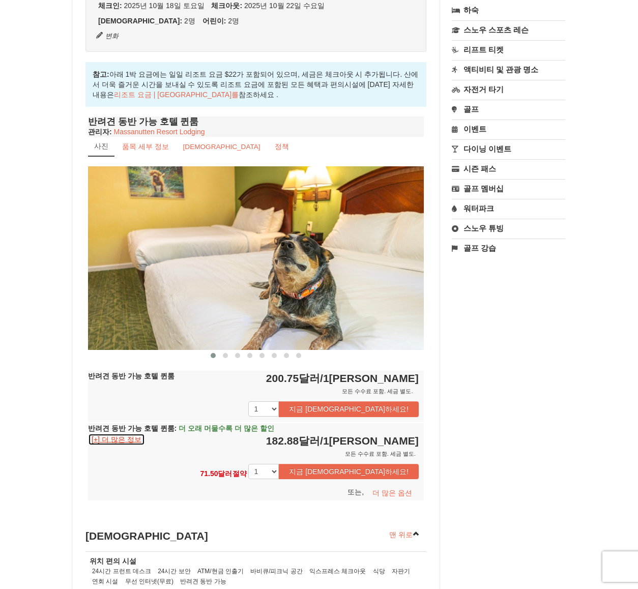
click at [111, 438] on font "[+] 더 많은 정보" at bounding box center [117, 440] width 50 height 8
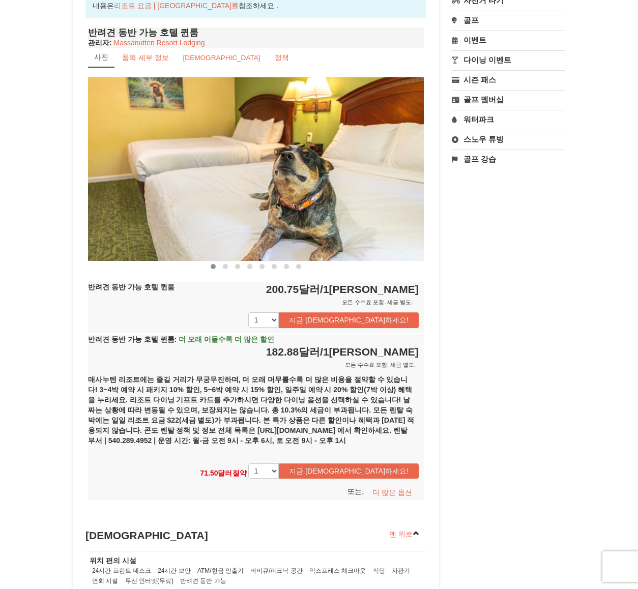
scroll to position [341, 0]
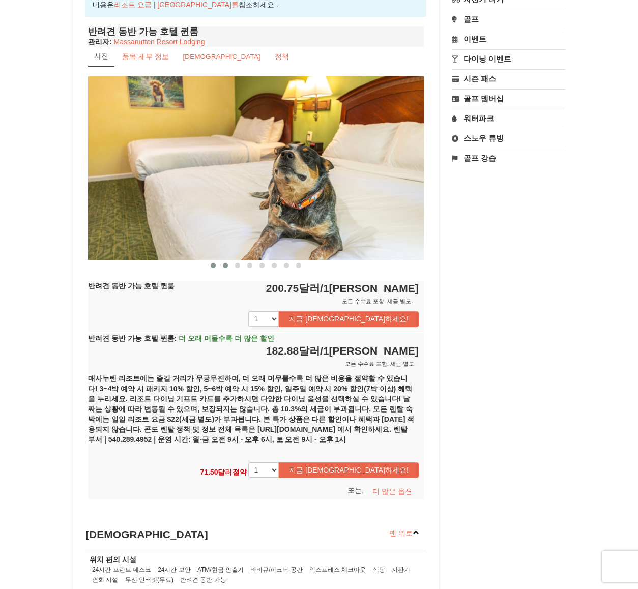
click at [222, 267] on button at bounding box center [225, 265] width 12 height 10
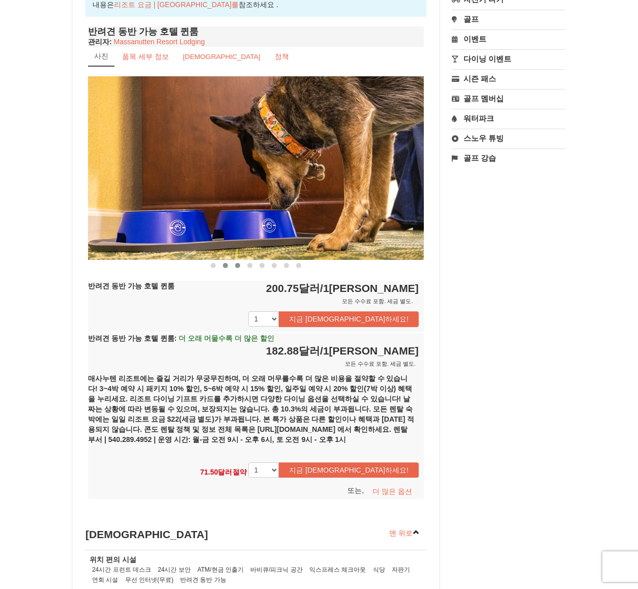
click at [242, 266] on button at bounding box center [237, 265] width 12 height 10
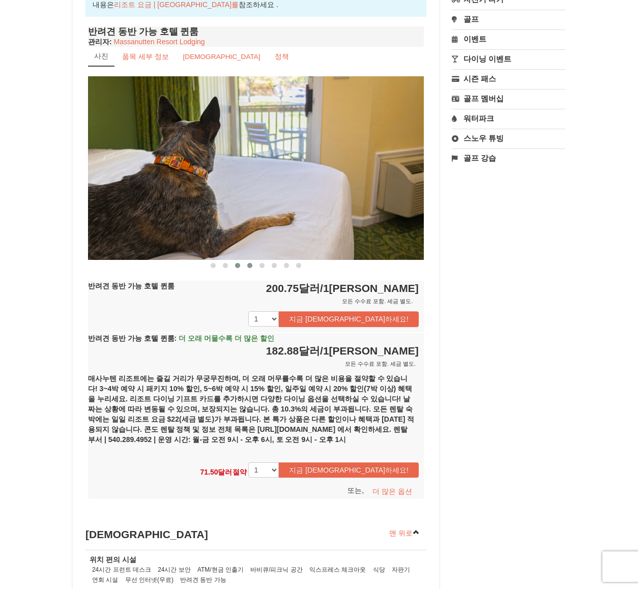
click at [251, 266] on span at bounding box center [249, 265] width 5 height 5
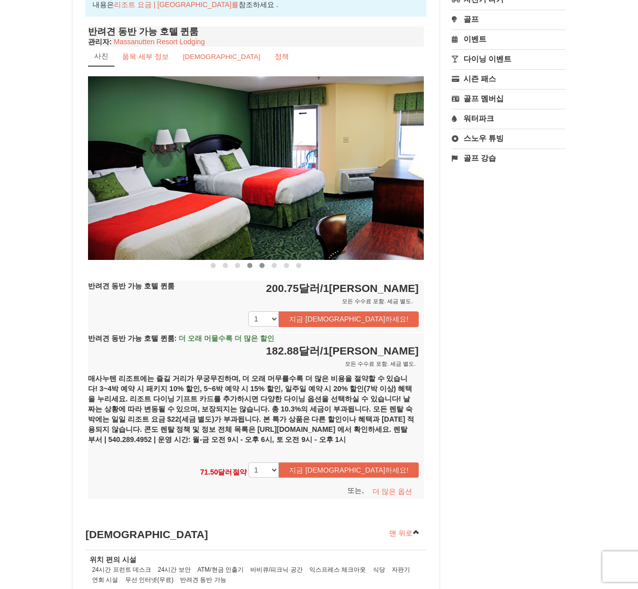
click at [260, 266] on span at bounding box center [261, 265] width 5 height 5
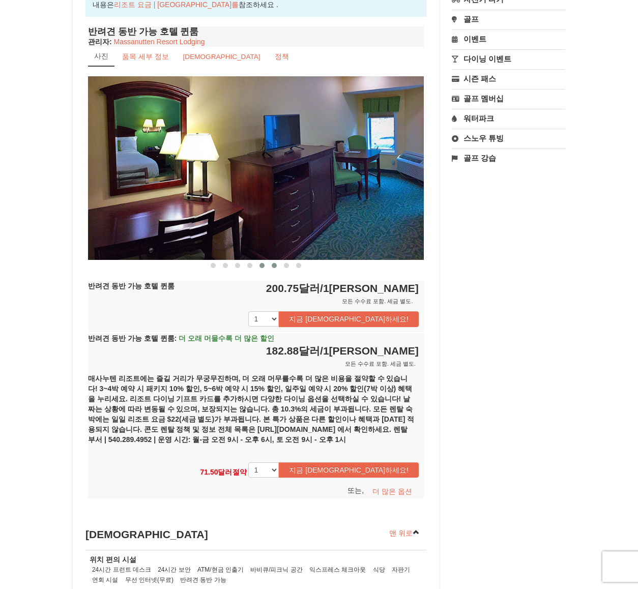
click at [273, 265] on span at bounding box center [274, 265] width 5 height 5
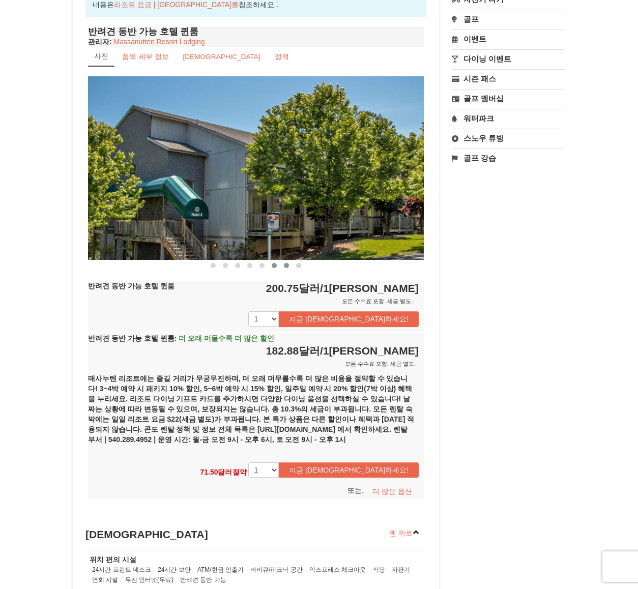
click at [286, 265] on span at bounding box center [286, 265] width 5 height 5
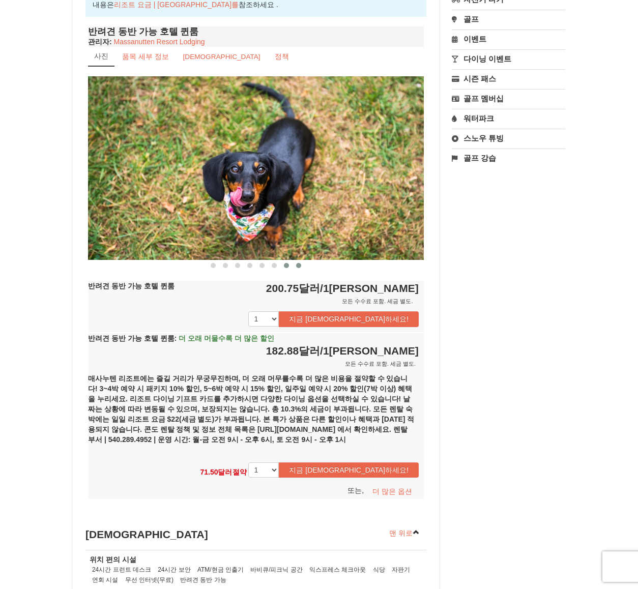
click at [299, 265] on span at bounding box center [298, 265] width 5 height 5
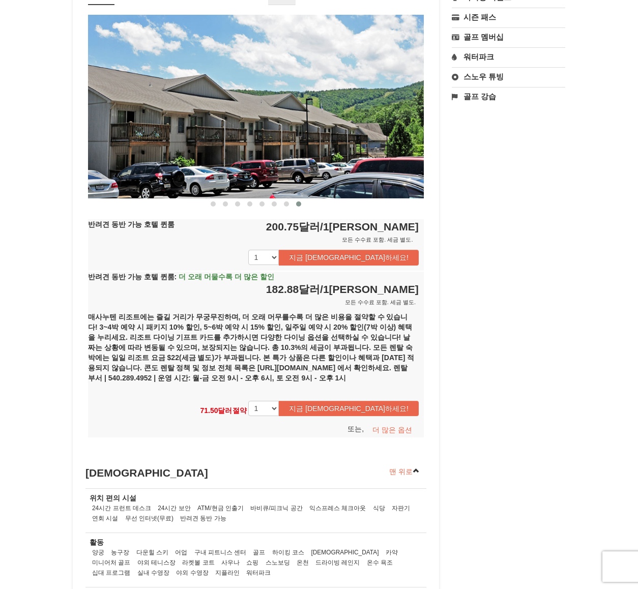
scroll to position [0, 0]
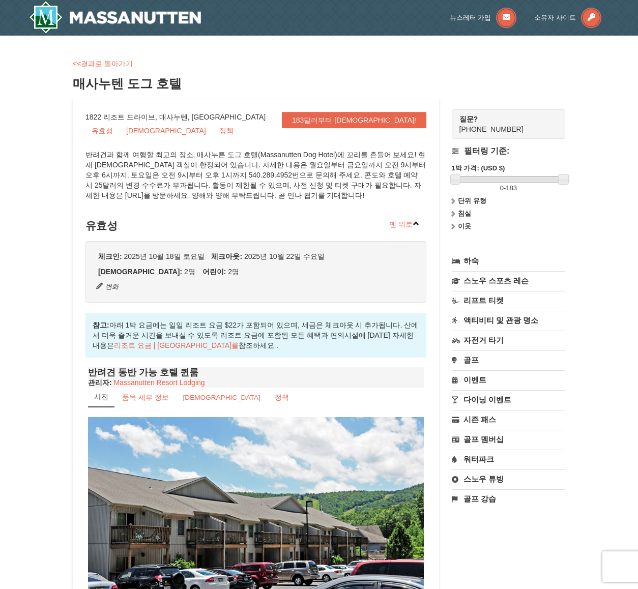
click at [497, 458] on link "워터파크" at bounding box center [508, 459] width 113 height 19
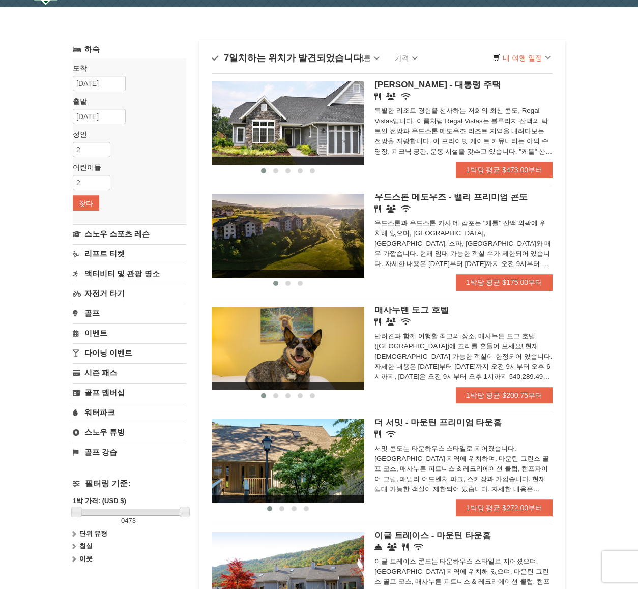
click at [104, 409] on font "워터파크" at bounding box center [99, 412] width 31 height 9
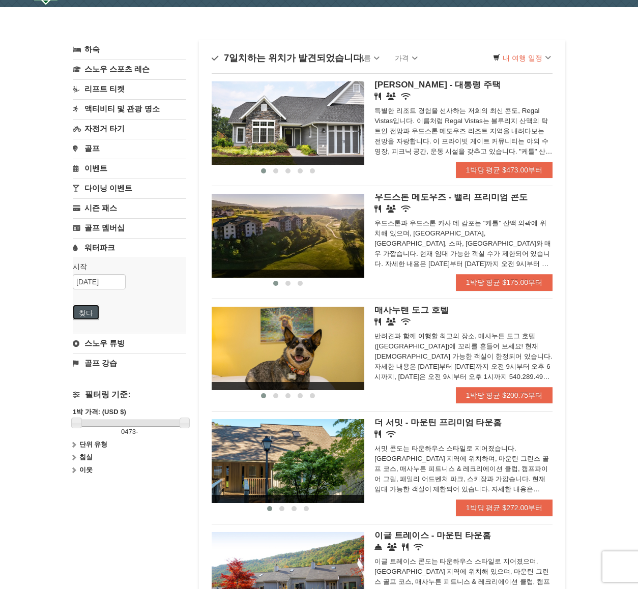
click at [85, 313] on font "찾다" at bounding box center [86, 313] width 14 height 8
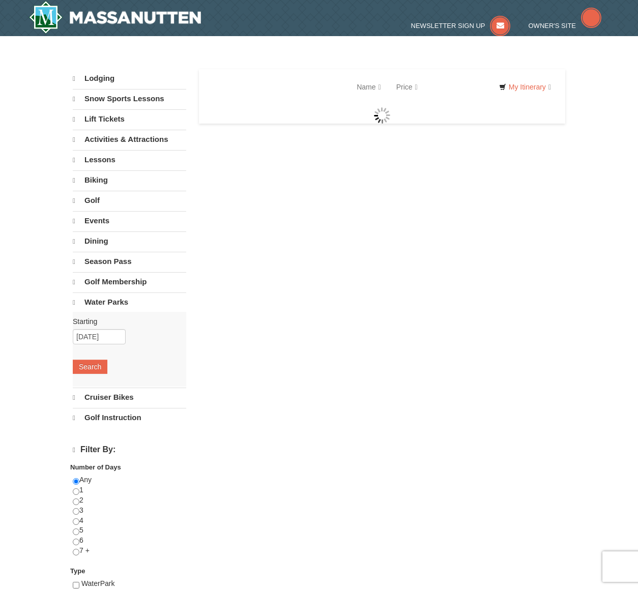
select select "10"
